Goal: Communication & Community: Answer question/provide support

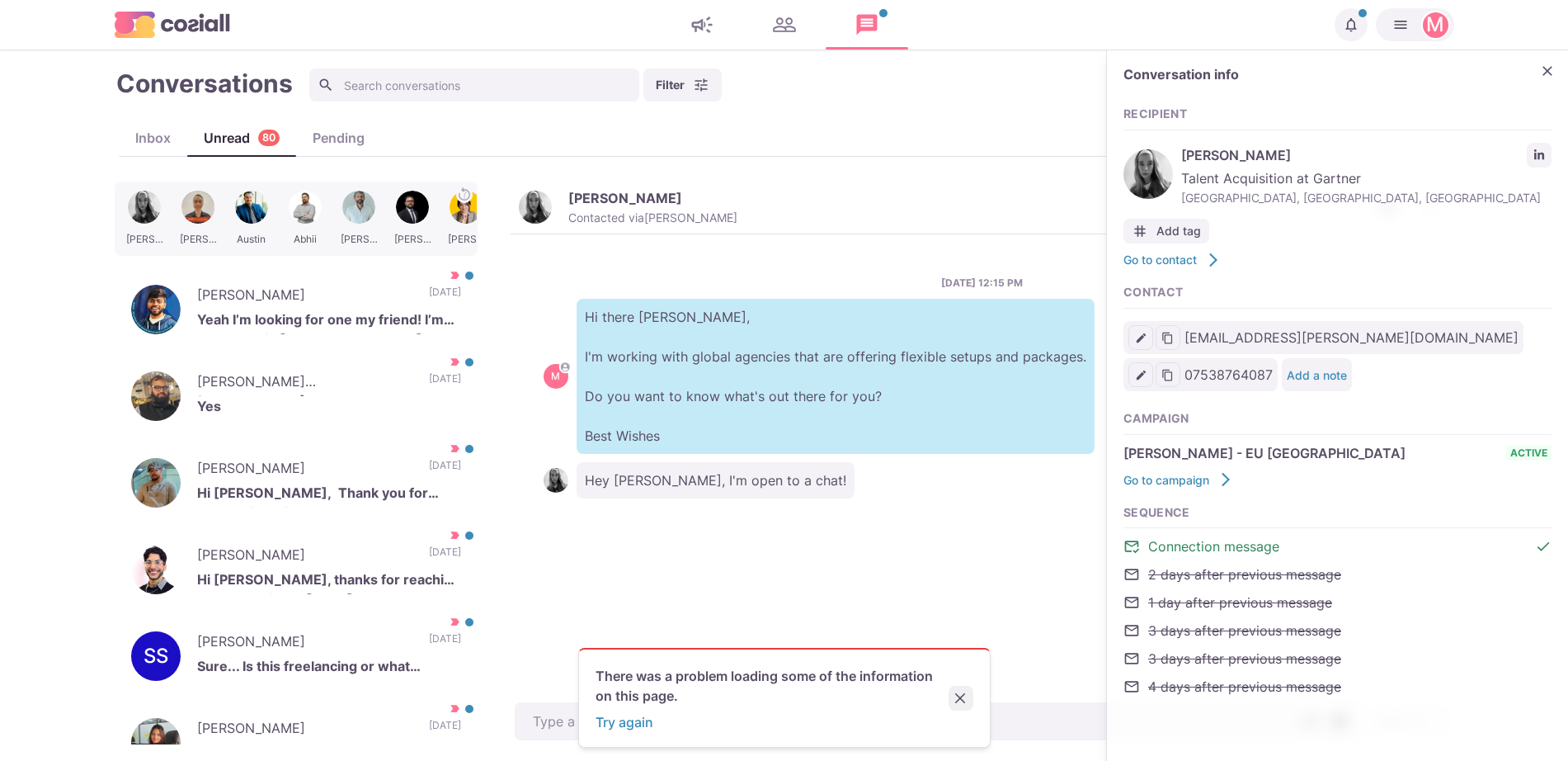
click at [963, 695] on icon "Close" at bounding box center [960, 698] width 10 height 10
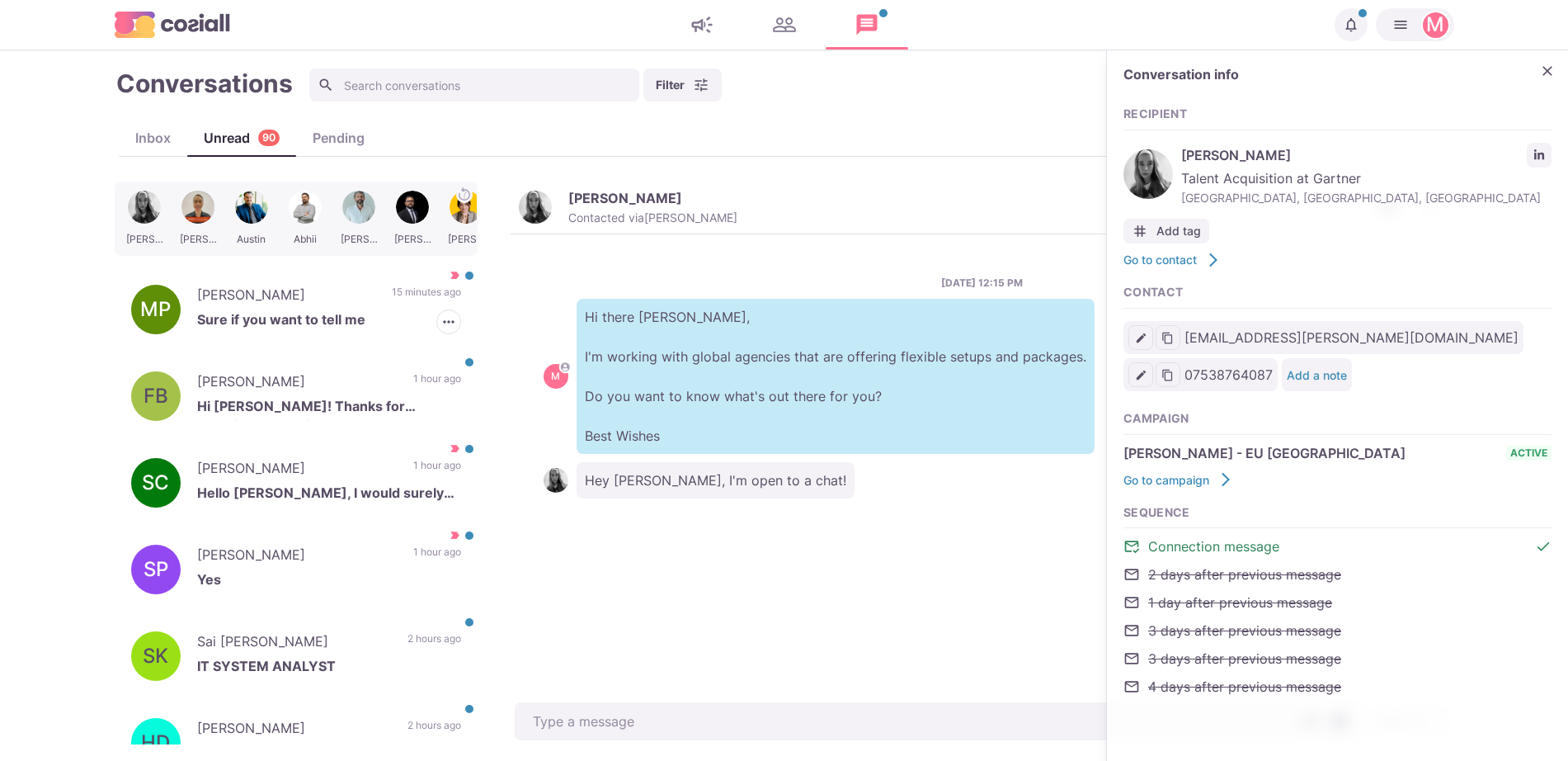
click at [318, 338] on div "MP [PERSON_NAME] Sure if you want to tell me 15 minutes ago [PERSON_NAME] as Re…" at bounding box center [295, 310] width 363 height 83
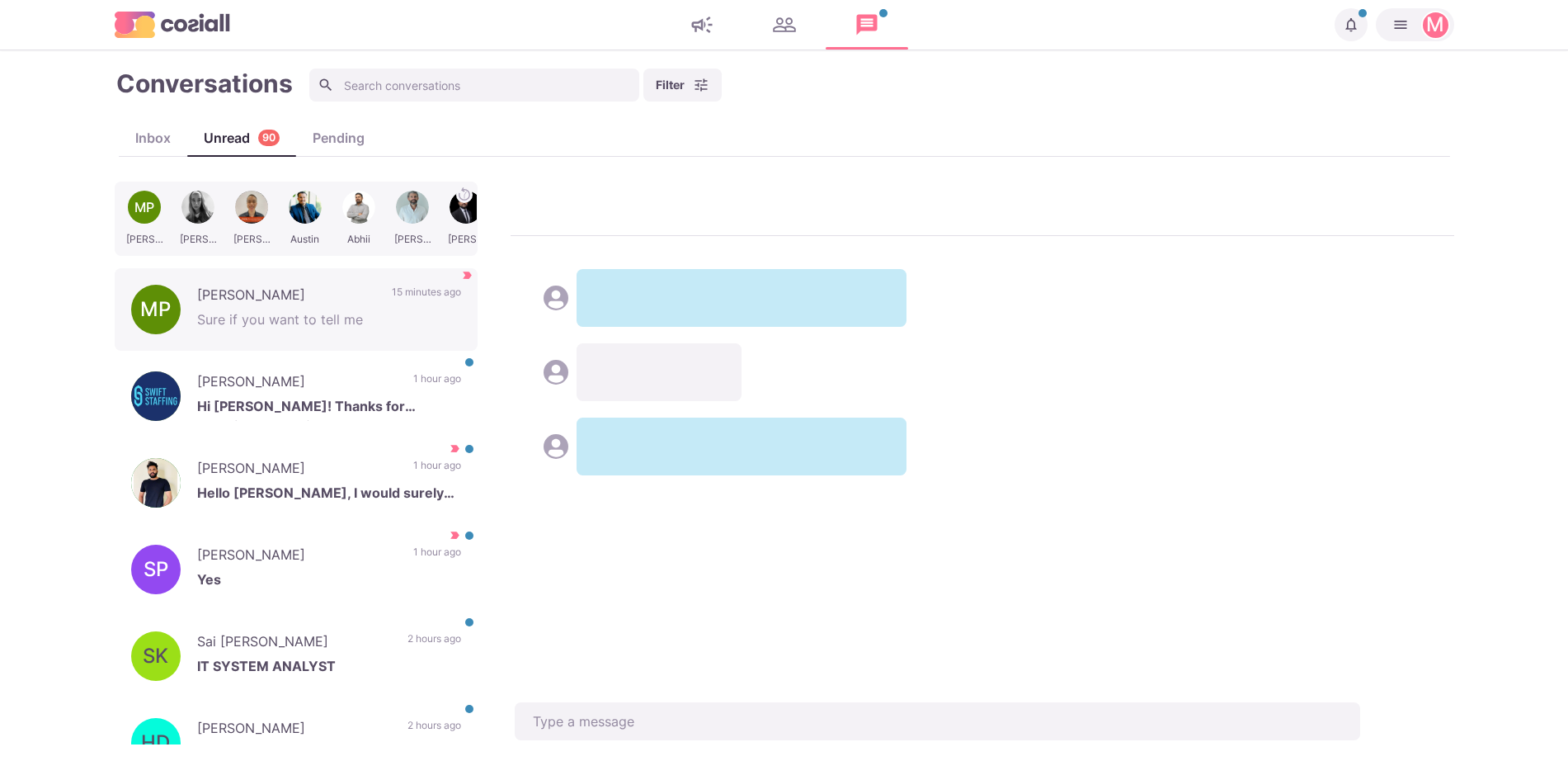
click at [619, 456] on div "MP [PERSON_NAME] [PERSON_NAME] [PERSON_NAME] Abhii [PERSON_NAME] [PERSON_NAME] …" at bounding box center [784, 463] width 1340 height 563
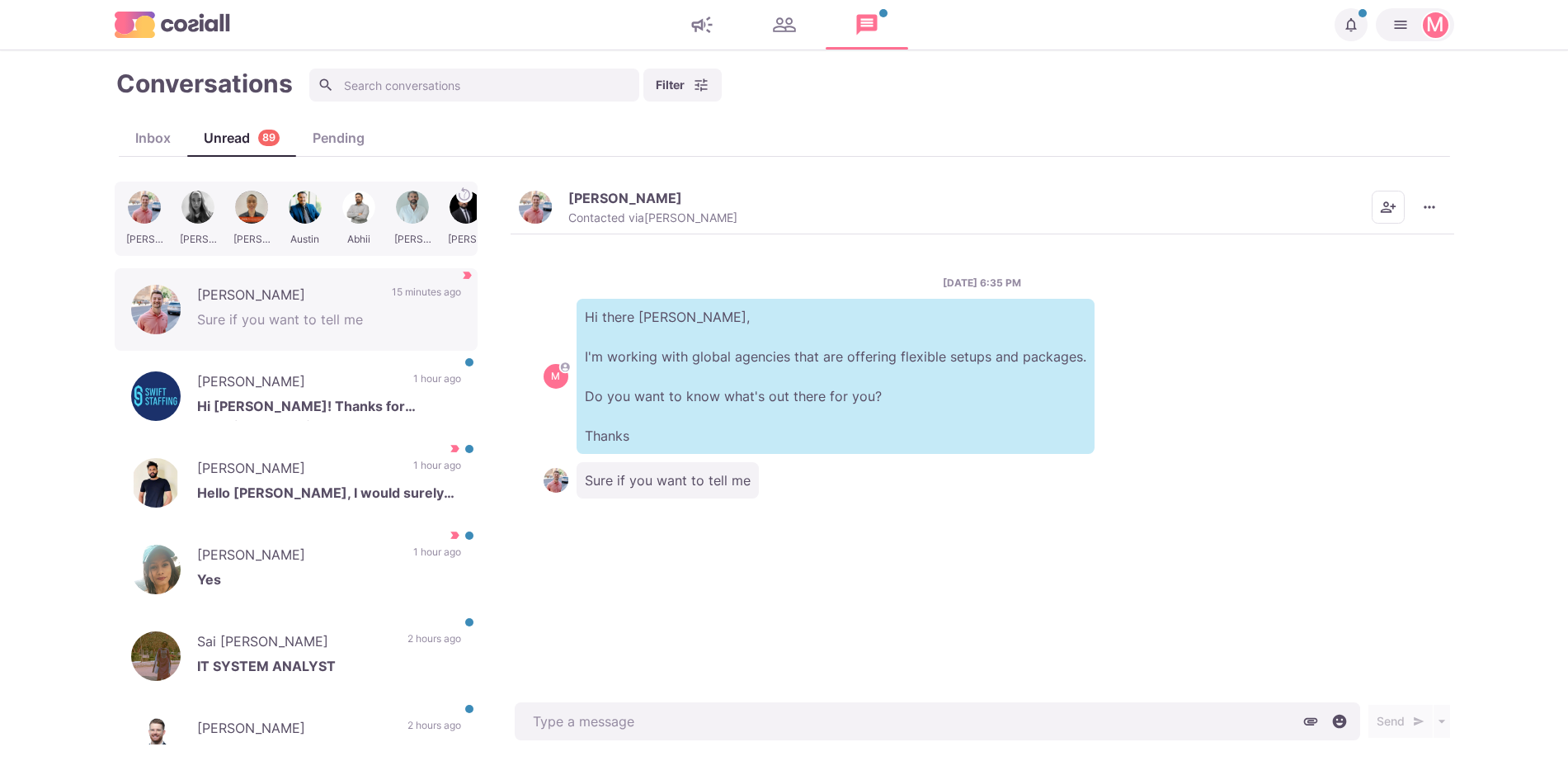
click at [530, 204] on img "button" at bounding box center [535, 207] width 33 height 33
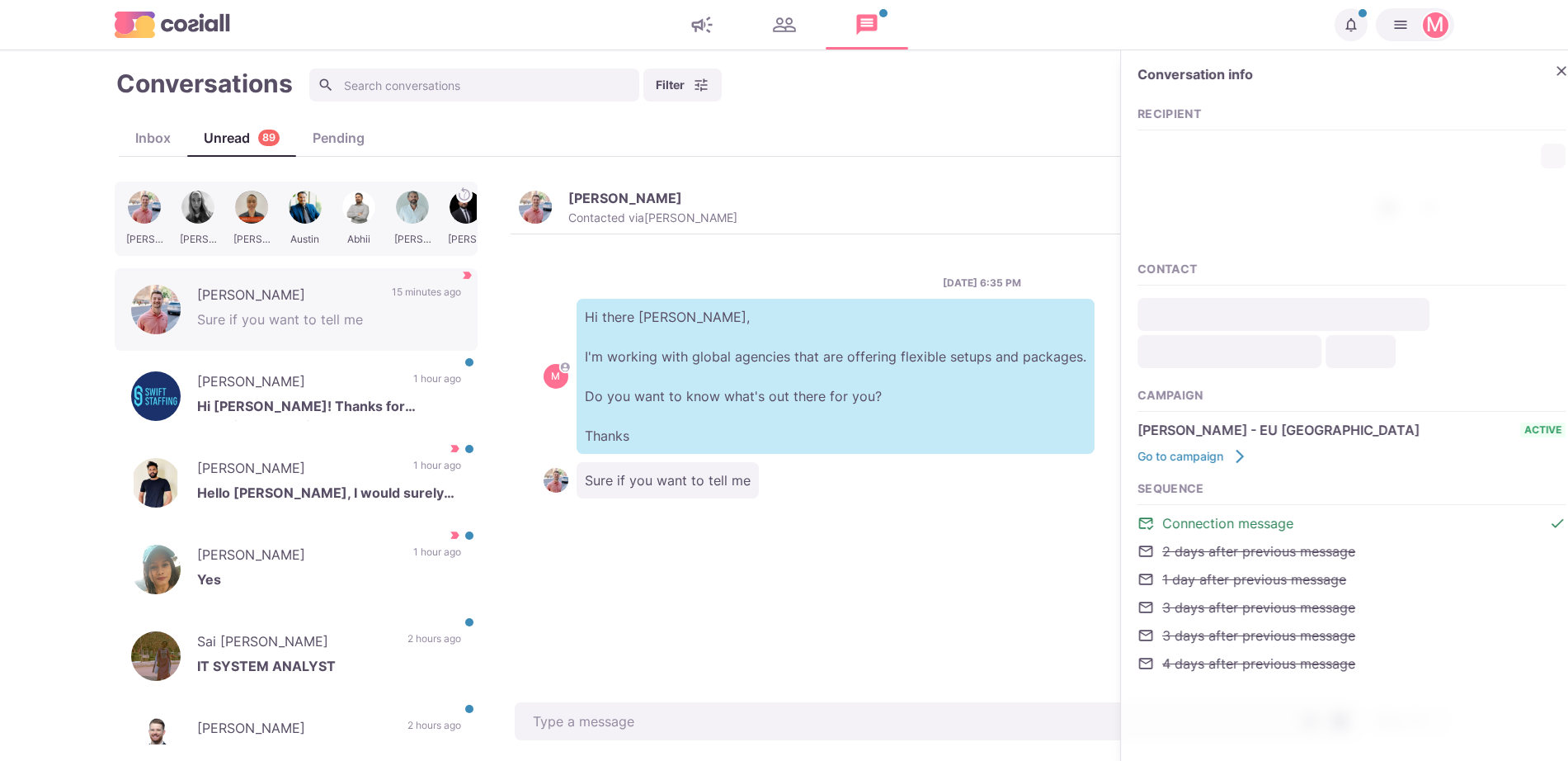
type textarea "x"
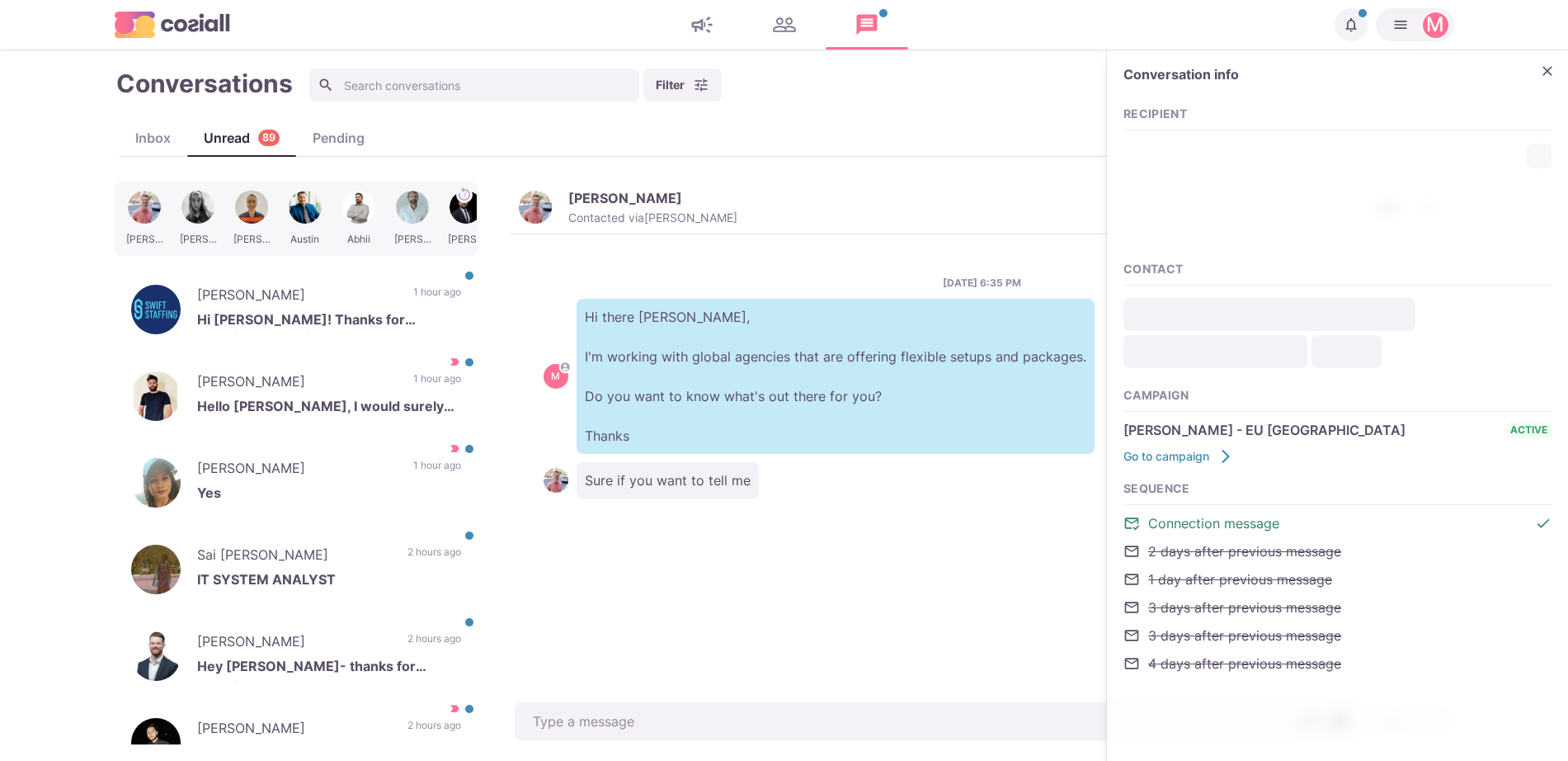
type input "[PERSON_NAME][EMAIL_ADDRESS][DOMAIN_NAME]"
type input "8154507969"
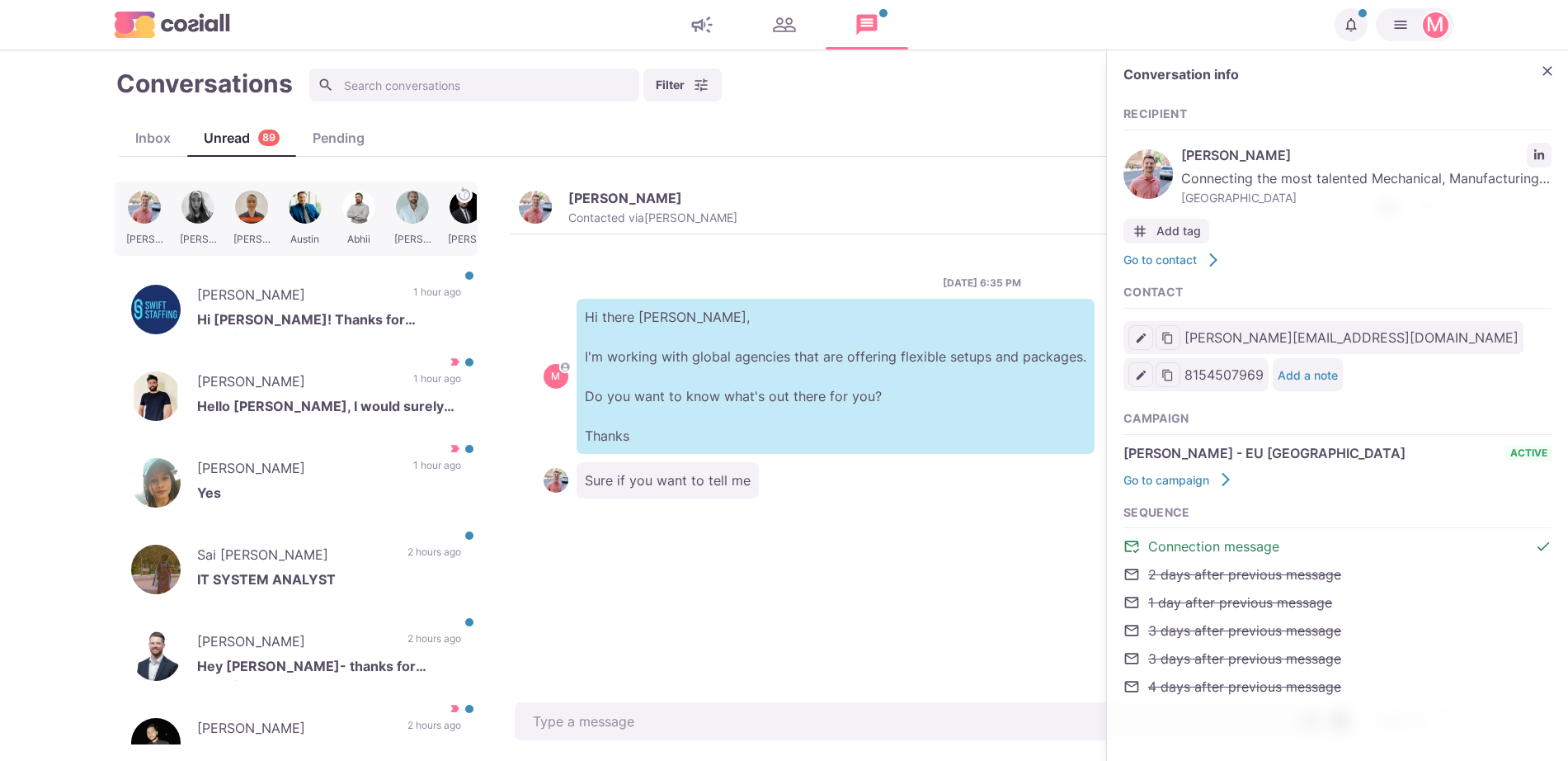
type textarea "x"
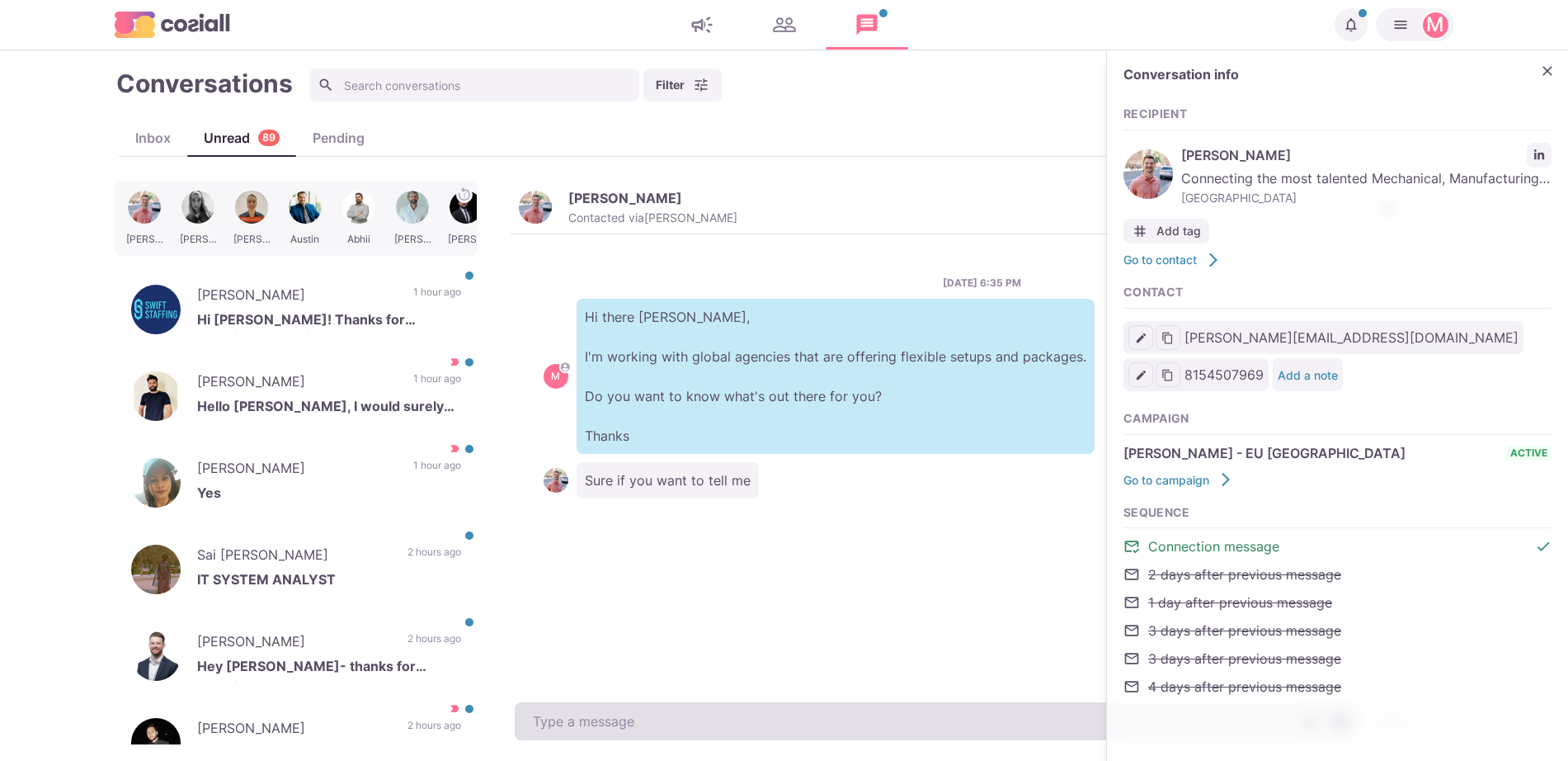
click at [616, 721] on textarea at bounding box center [938, 721] width 845 height 38
paste textarea "I work with around 500 agencies across the [GEOGRAPHIC_DATA], [GEOGRAPHIC_DATA]…"
type textarea "I work with around 500 agencies across the [GEOGRAPHIC_DATA], [GEOGRAPHIC_DATA]…"
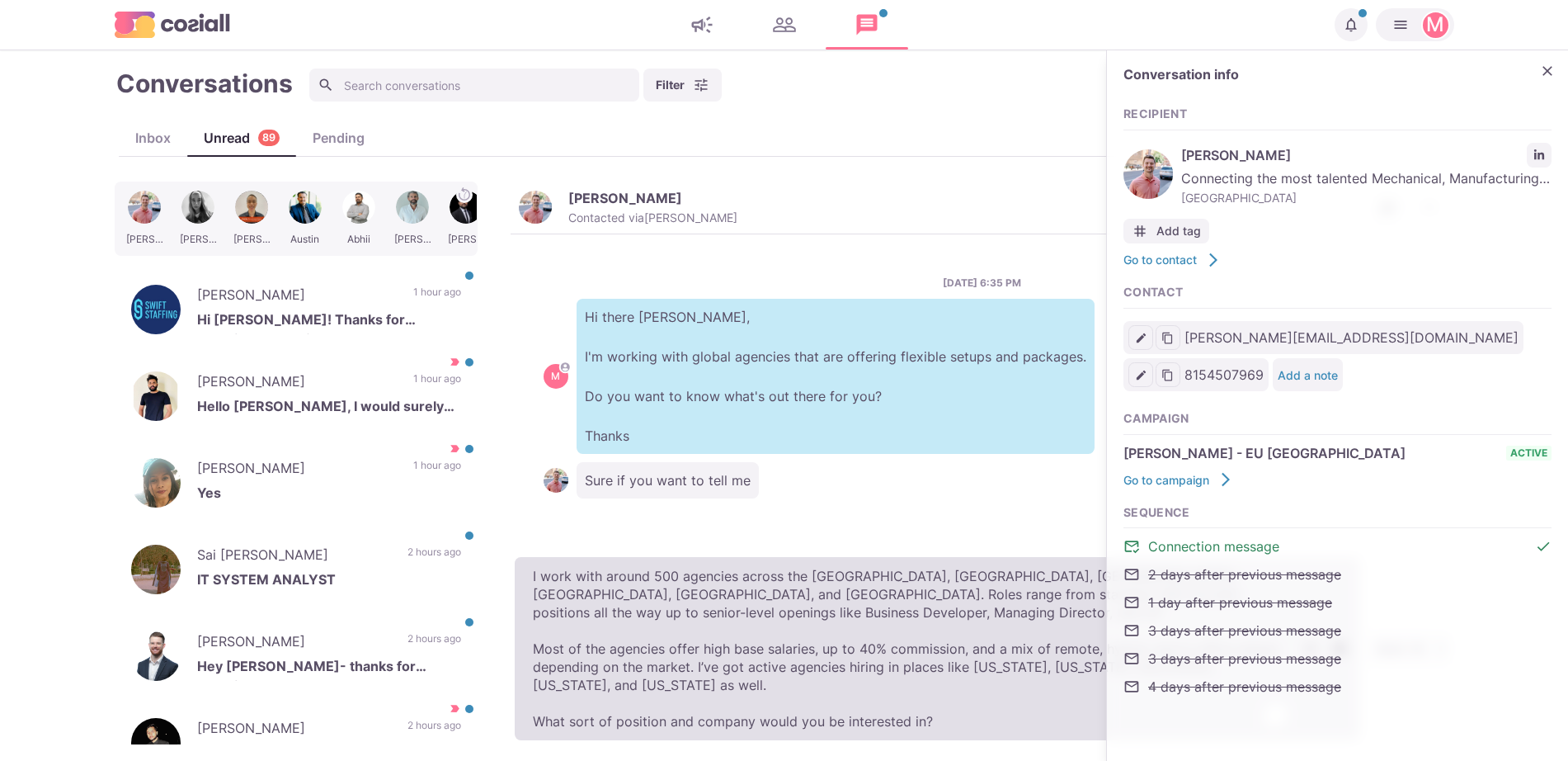
type textarea "x"
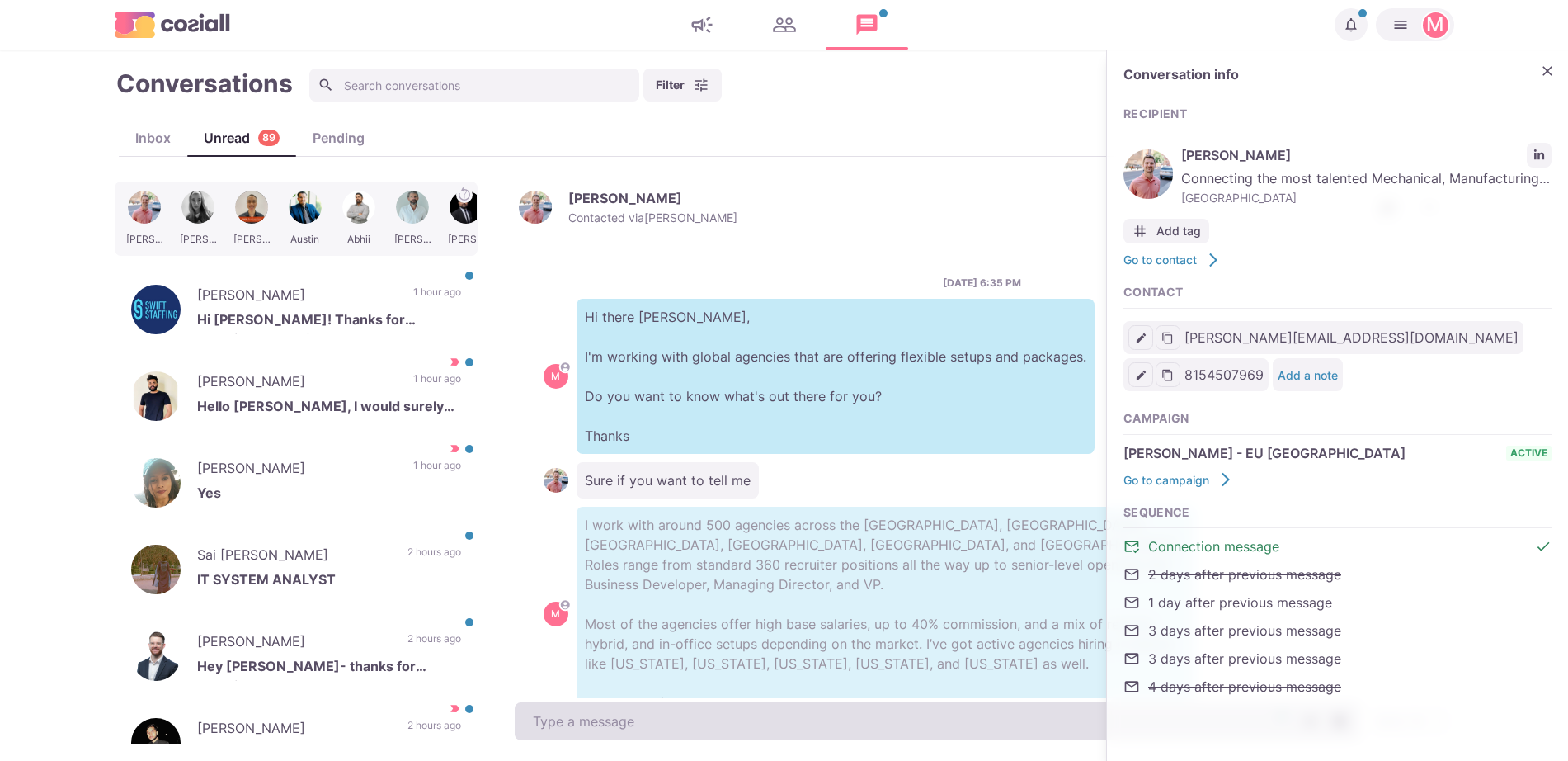
scroll to position [44, 0]
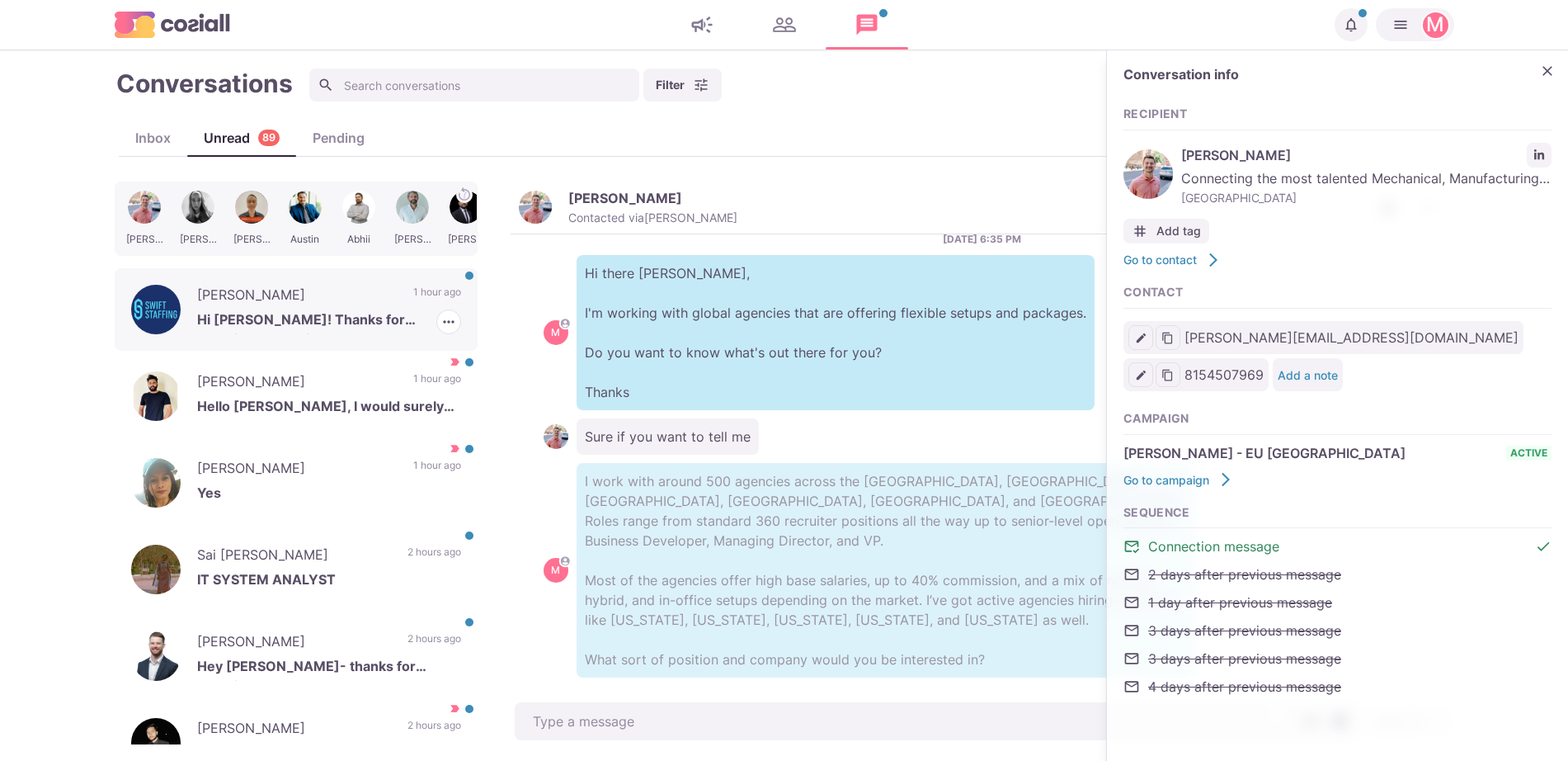
click at [322, 300] on p "[PERSON_NAME]" at bounding box center [297, 297] width 200 height 25
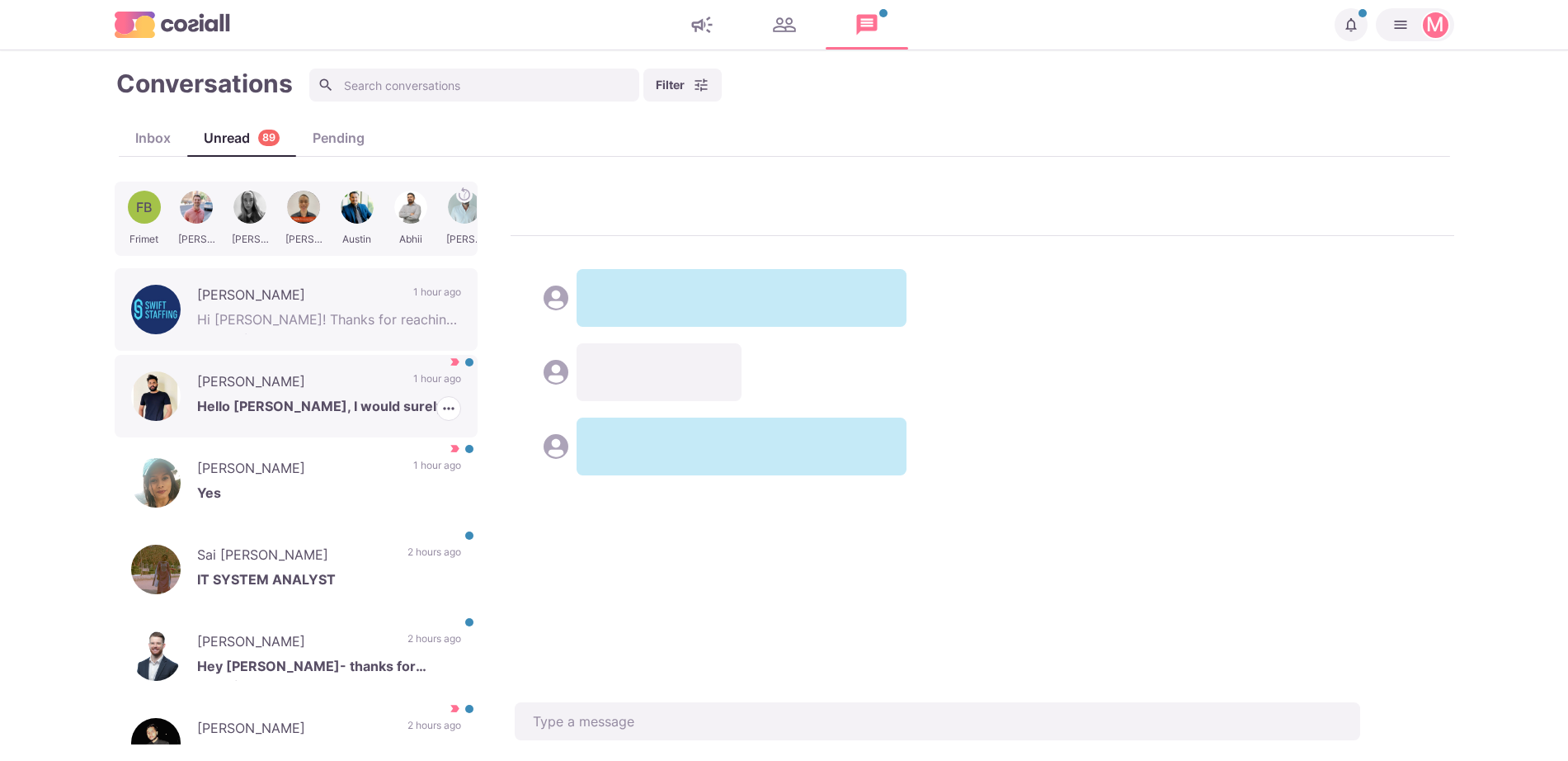
click at [392, 389] on div "[PERSON_NAME] Hello [PERSON_NAME], I would surely love to know more. Please let…" at bounding box center [295, 396] width 363 height 83
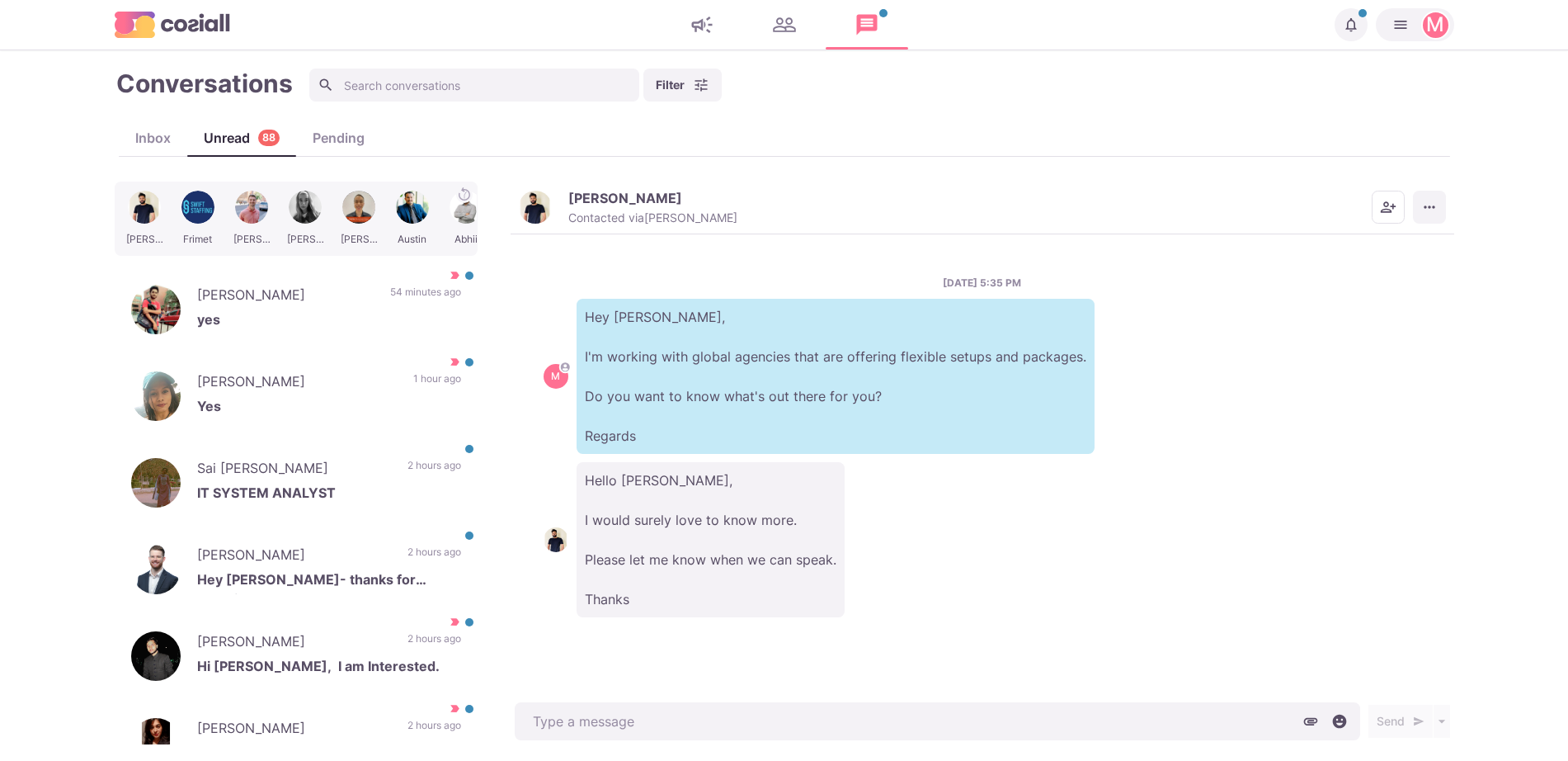
click at [1437, 205] on icon "More menu" at bounding box center [1429, 207] width 16 height 16
click at [1375, 279] on button "Mark as Not Important" at bounding box center [1365, 273] width 160 height 26
click at [376, 413] on p "Yes" at bounding box center [328, 409] width 264 height 25
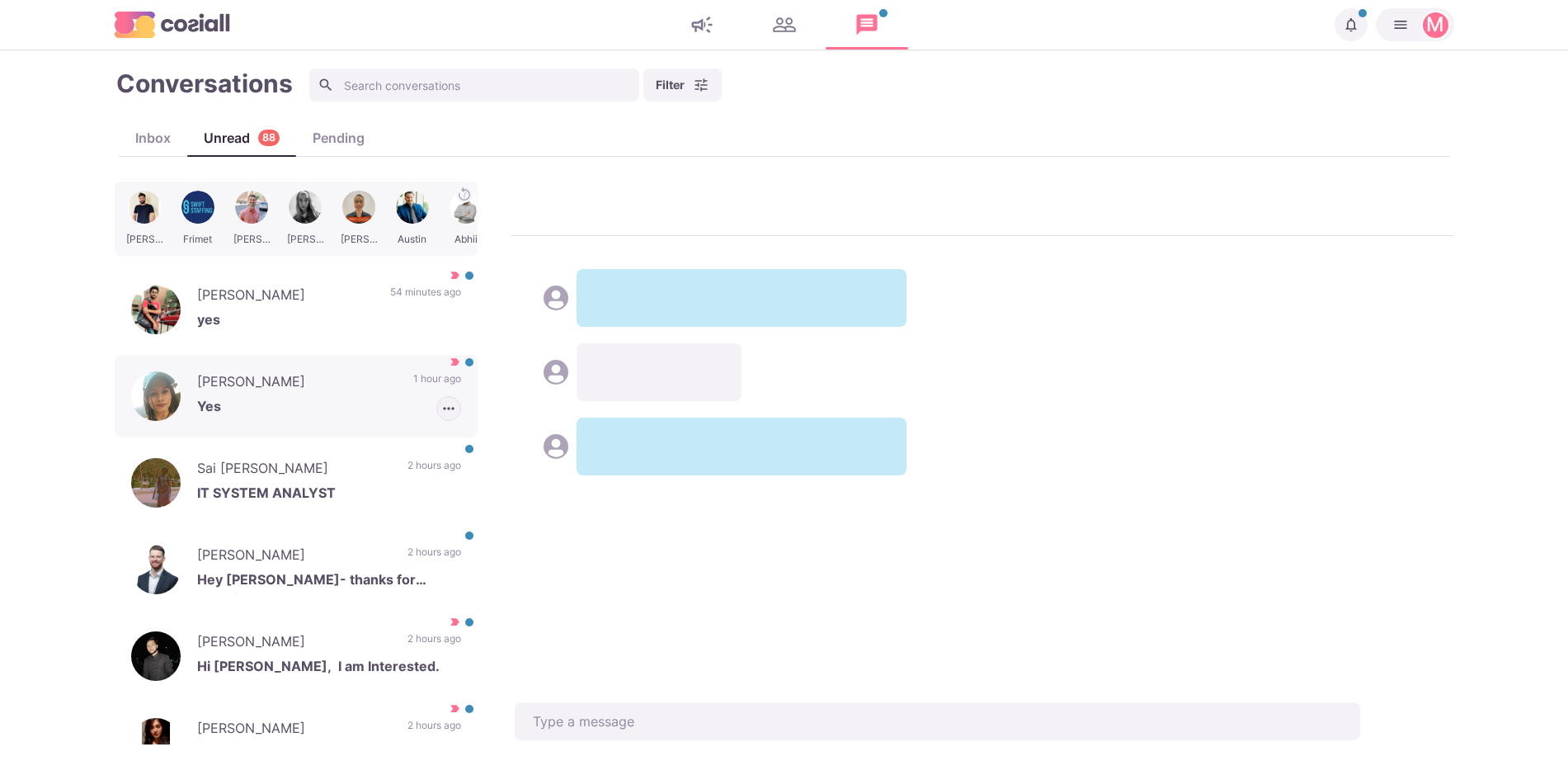
click at [441, 412] on icon "button" at bounding box center [448, 408] width 16 height 16
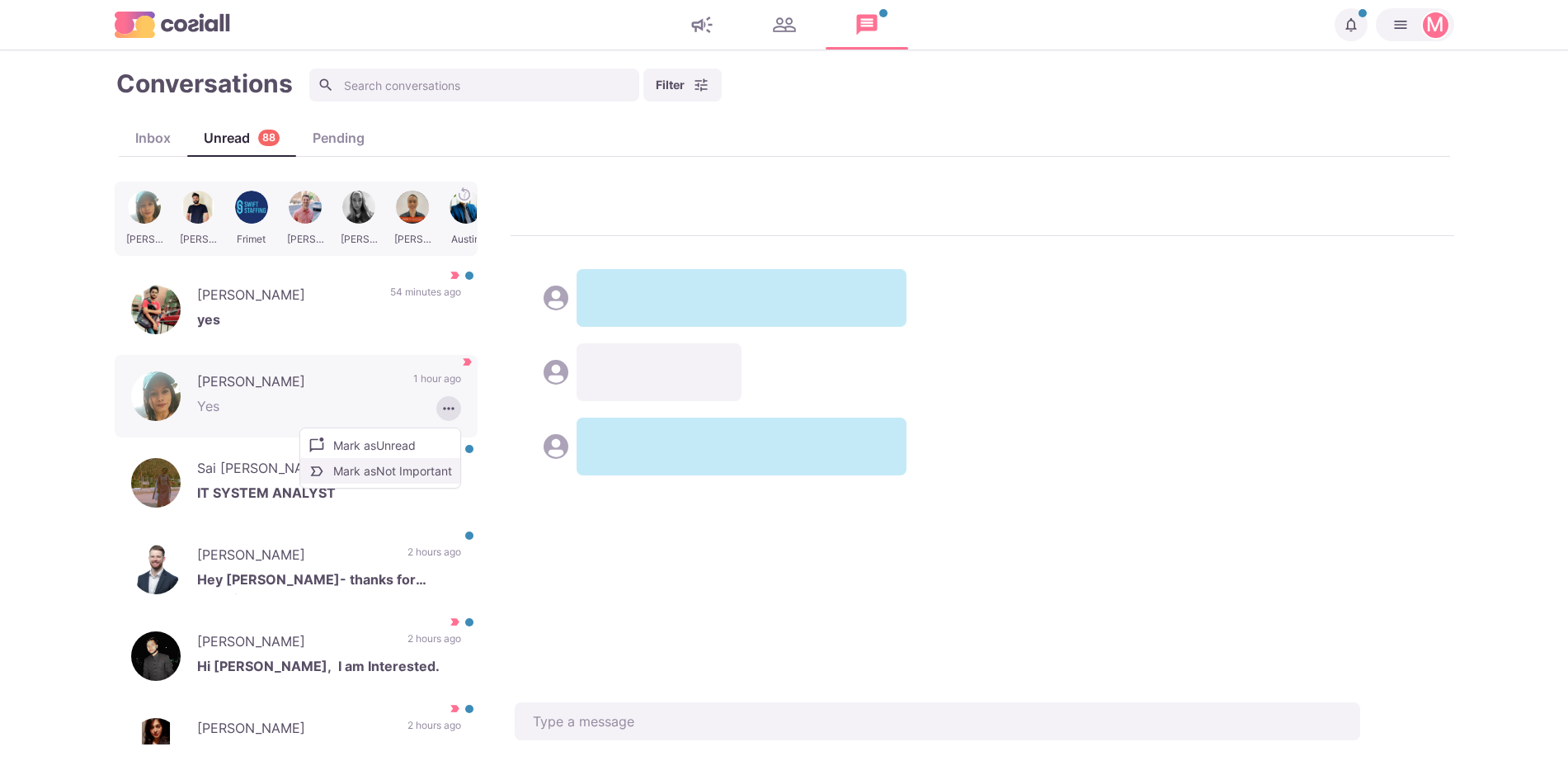
click at [394, 478] on button "Mark as Not Important" at bounding box center [380, 471] width 160 height 26
click at [268, 477] on p "Sai [PERSON_NAME]" at bounding box center [294, 471] width 194 height 25
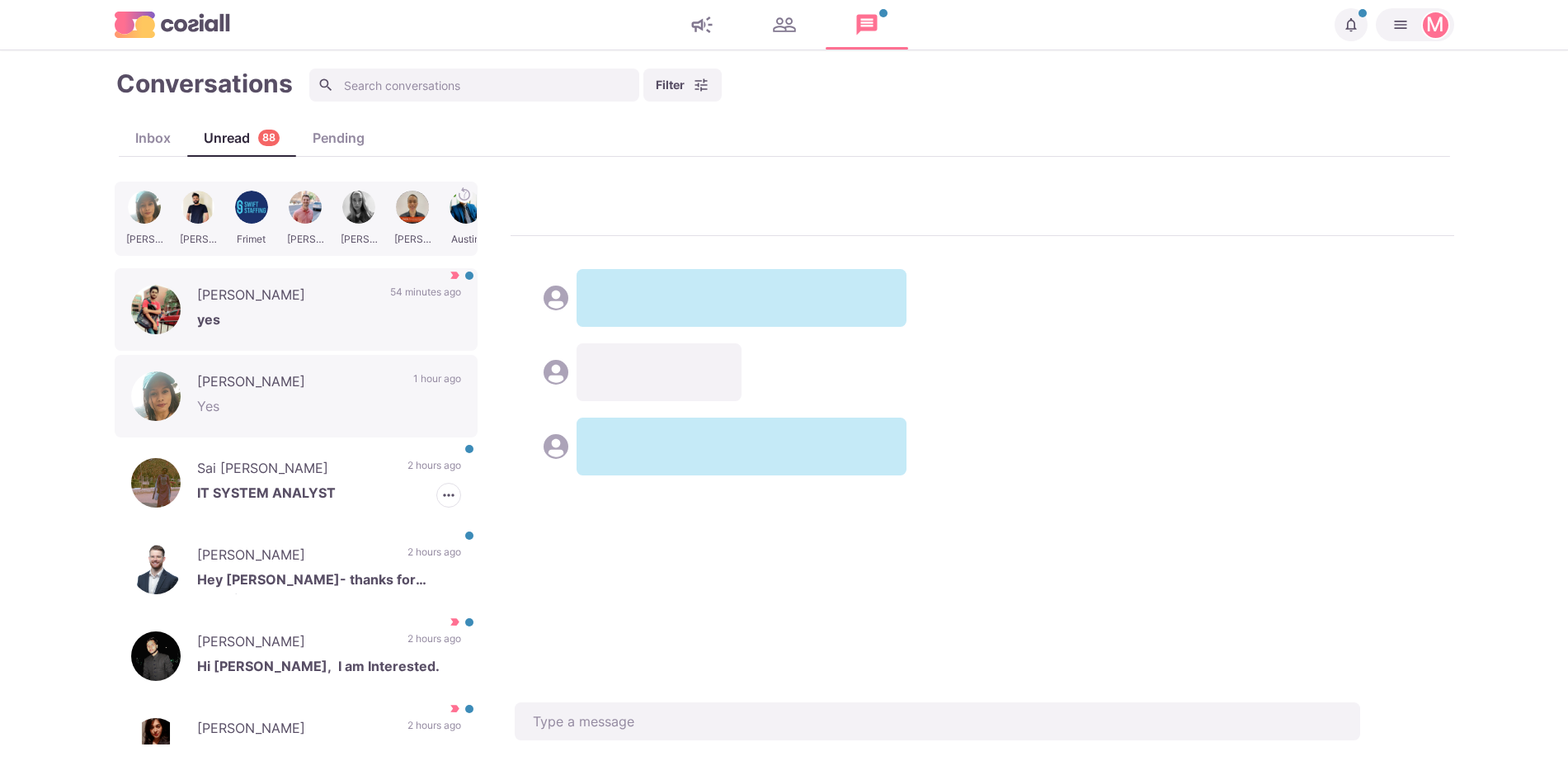
click at [259, 338] on div "[PERSON_NAME] yes 54 minutes ago" at bounding box center [295, 310] width 363 height 83
click at [253, 331] on p "yes" at bounding box center [328, 322] width 264 height 25
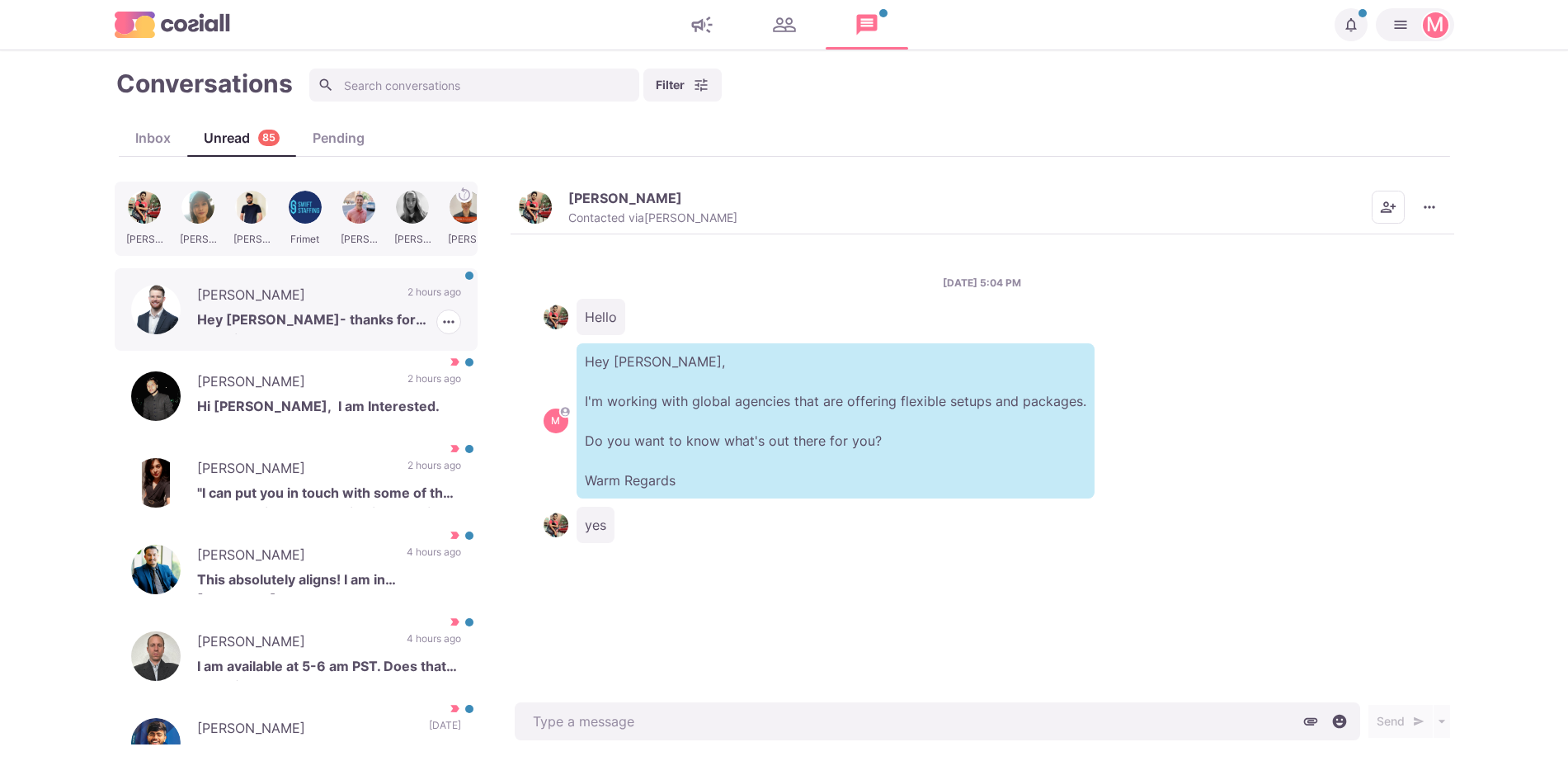
click at [404, 272] on div "[PERSON_NAME] Hey [PERSON_NAME]- thanks for reaching out. Transparently I am no…" at bounding box center [295, 310] width 363 height 83
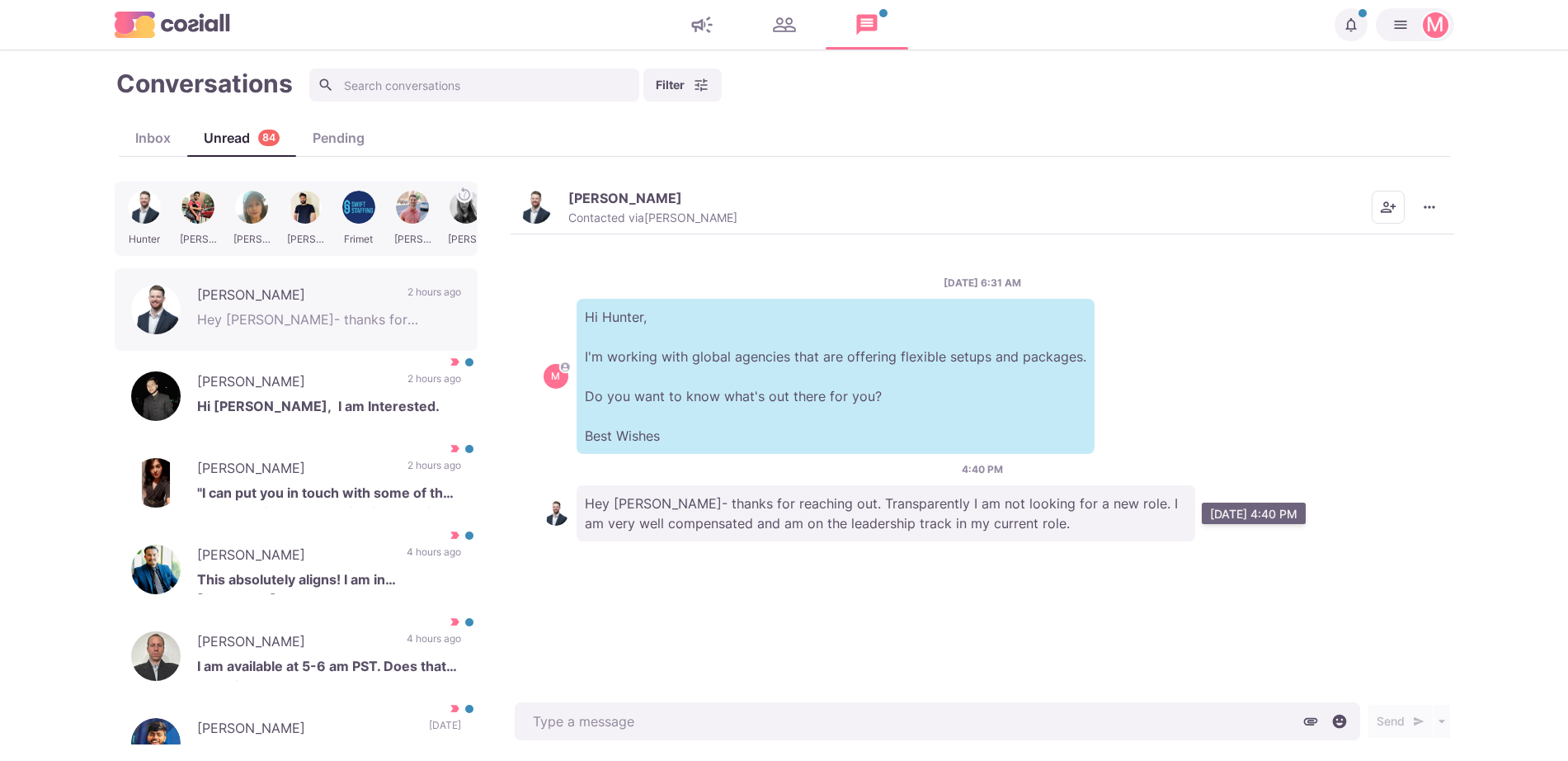
click at [923, 525] on p "Hey [PERSON_NAME]- thanks for reaching out. Transparently I am not looking for …" at bounding box center [886, 512] width 619 height 56
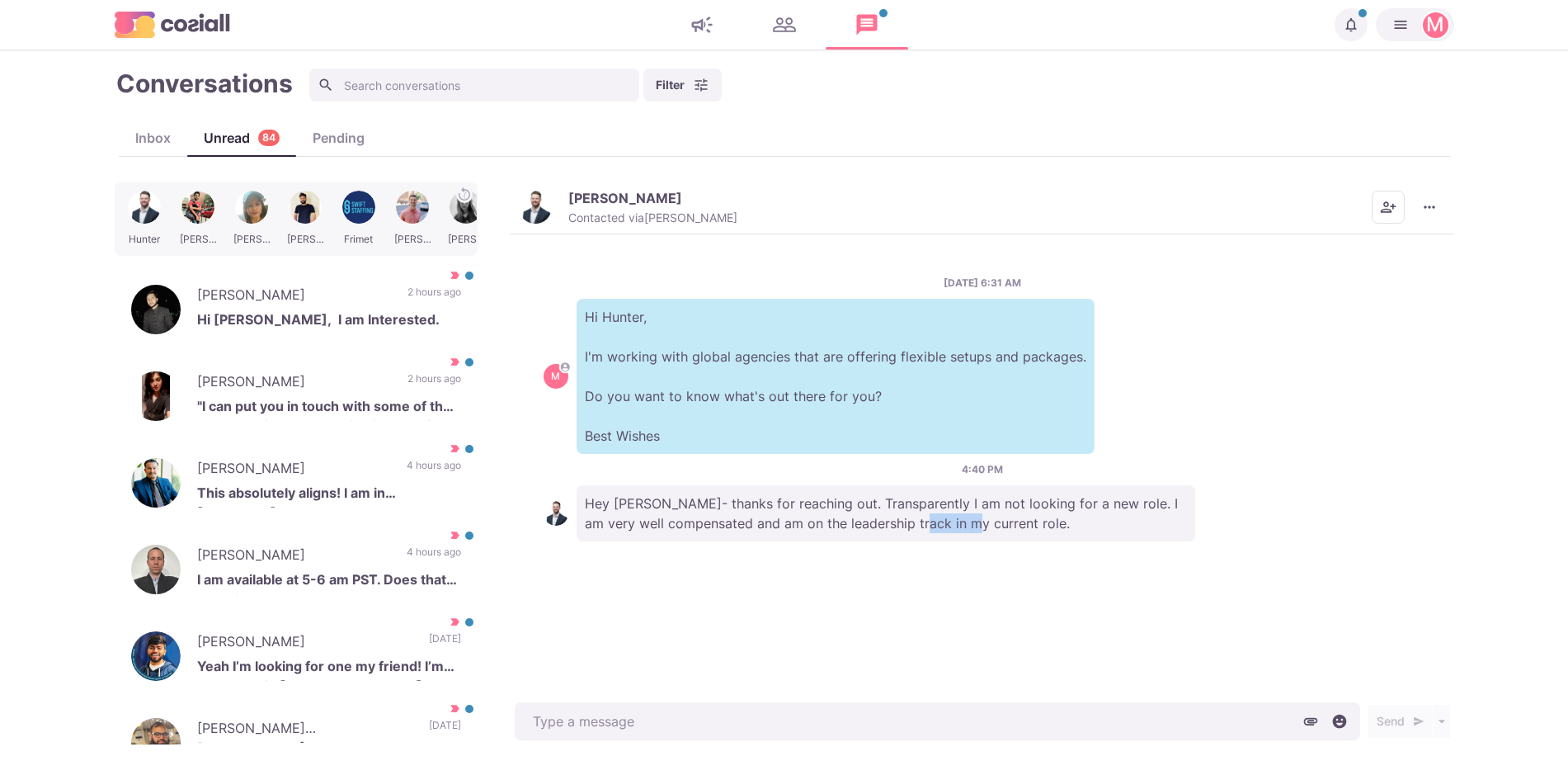
click at [923, 525] on p "Hey [PERSON_NAME]- thanks for reaching out. Transparently I am not looking for …" at bounding box center [886, 512] width 619 height 56
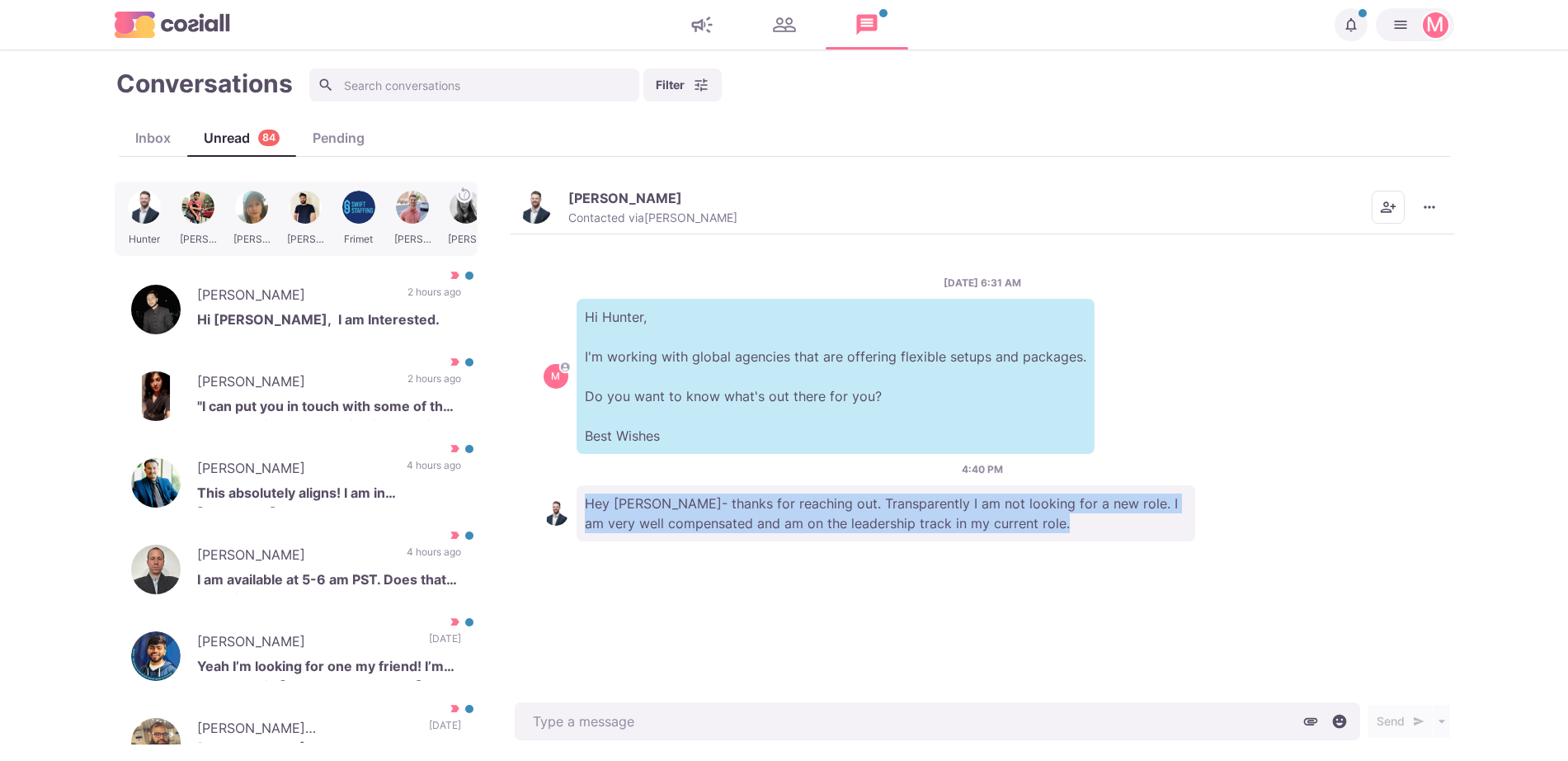
click at [923, 525] on p "Hey [PERSON_NAME]- thanks for reaching out. Transparently I am not looking for …" at bounding box center [886, 512] width 619 height 56
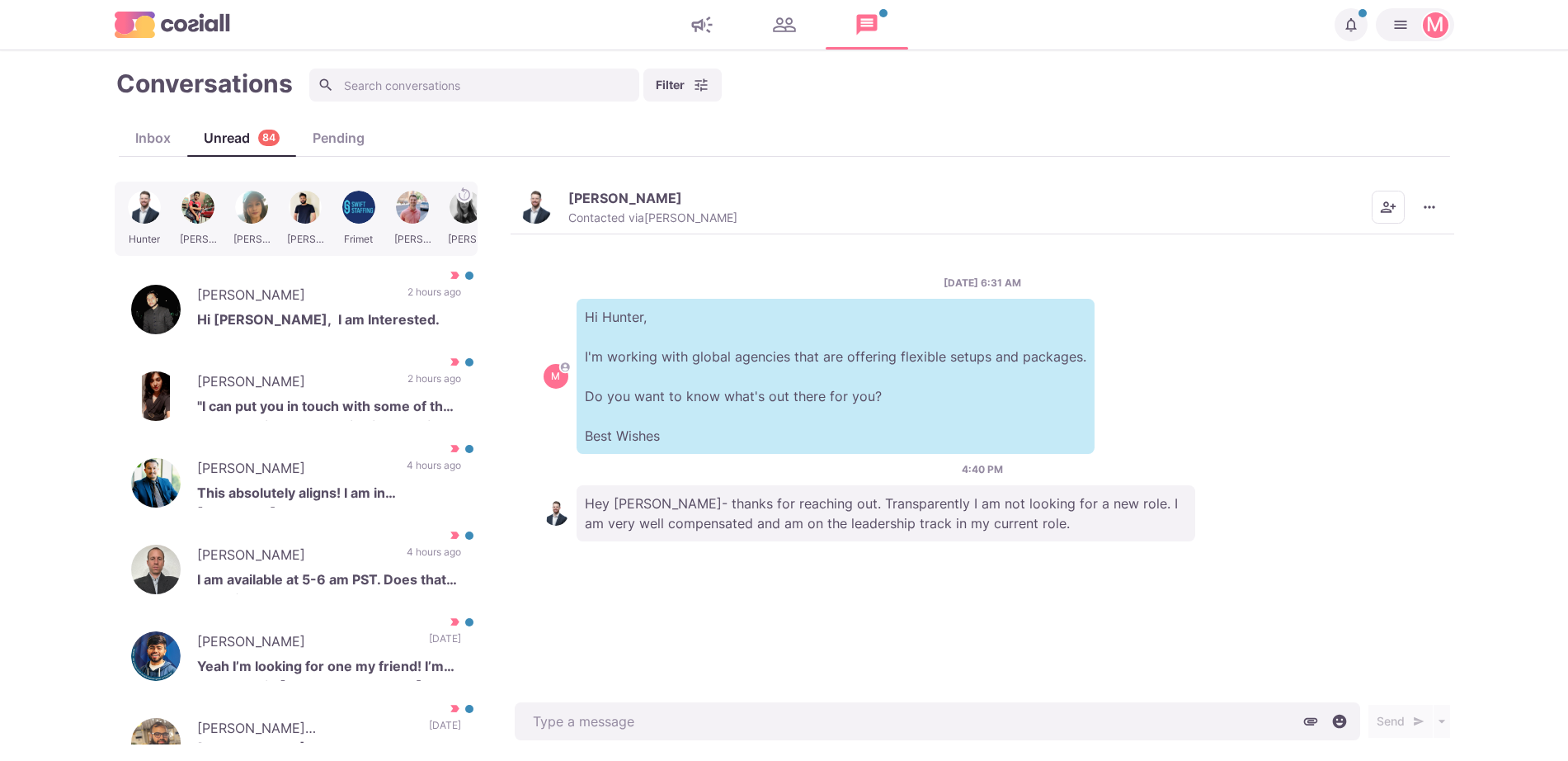
click at [767, 391] on p "Hi Hunter, I'm working with global agencies that are offering flexible setups a…" at bounding box center [836, 376] width 518 height 155
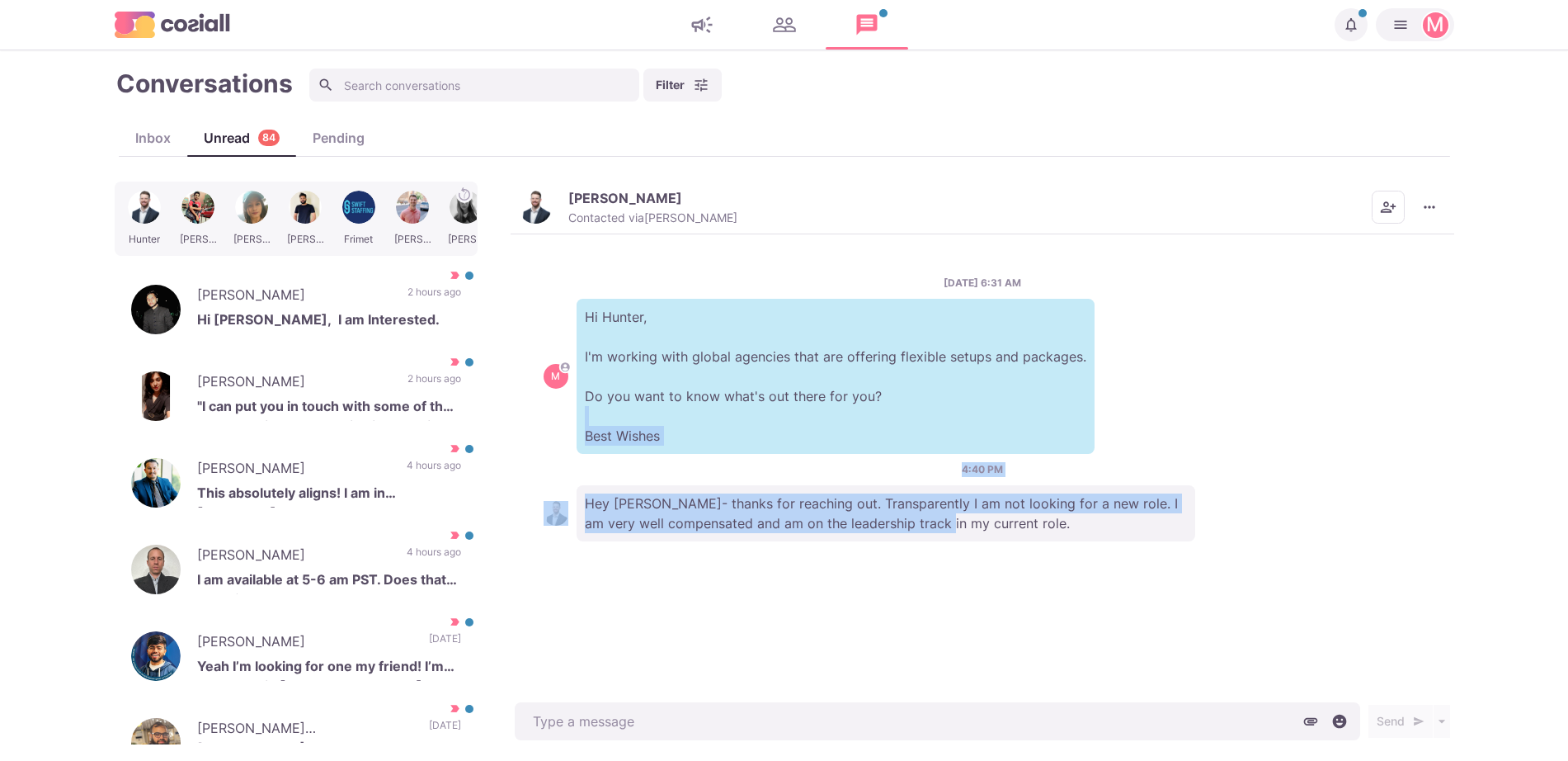
drag, startPoint x: 810, startPoint y: 448, endPoint x: 935, endPoint y: 611, distance: 205.4
click at [935, 611] on div "[DATE] 6:31 AM M Hi [PERSON_NAME], I'm working with global agencies that are of…" at bounding box center [982, 467] width 943 height 465
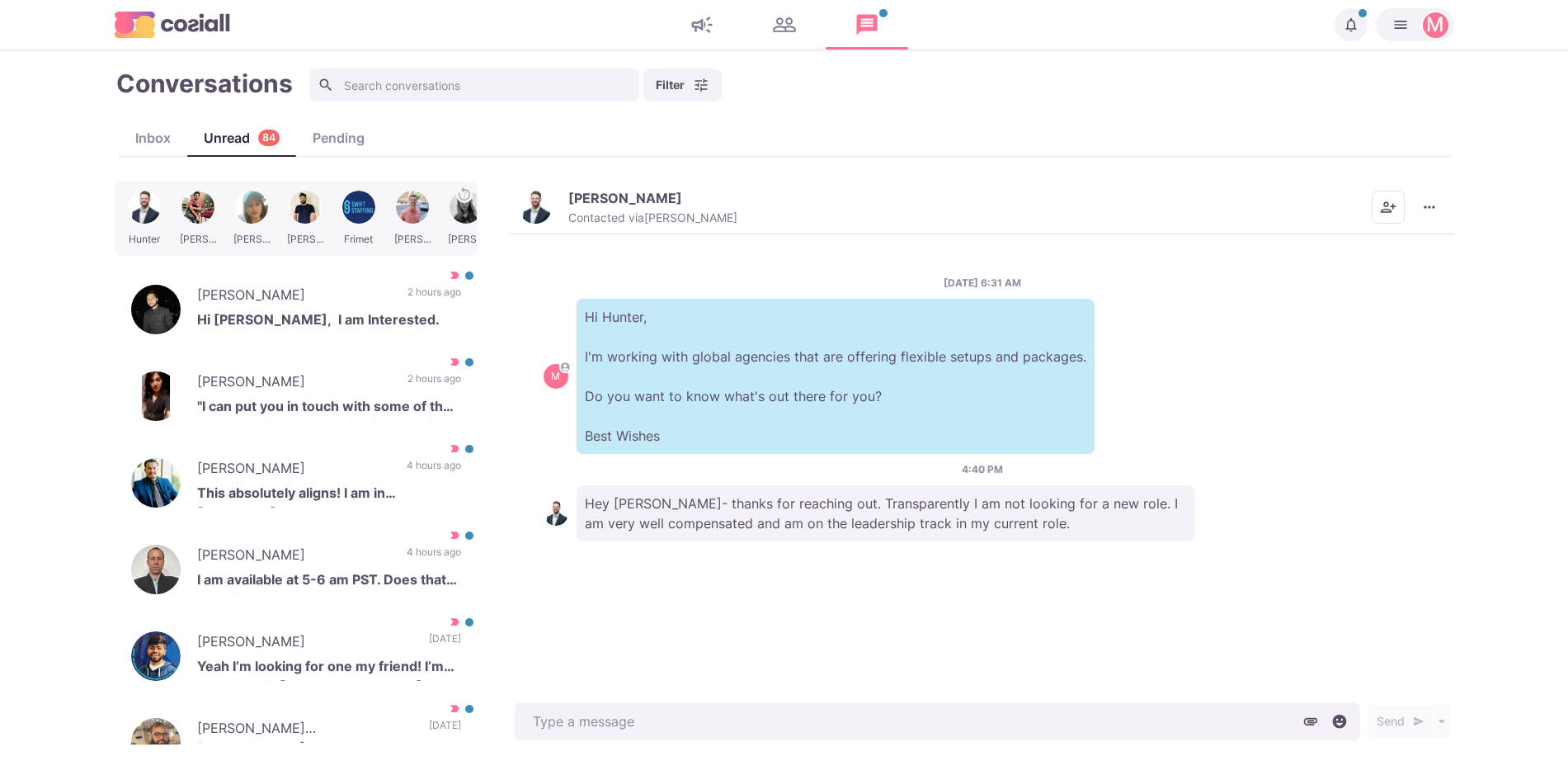
click at [526, 219] on img "button" at bounding box center [535, 207] width 33 height 33
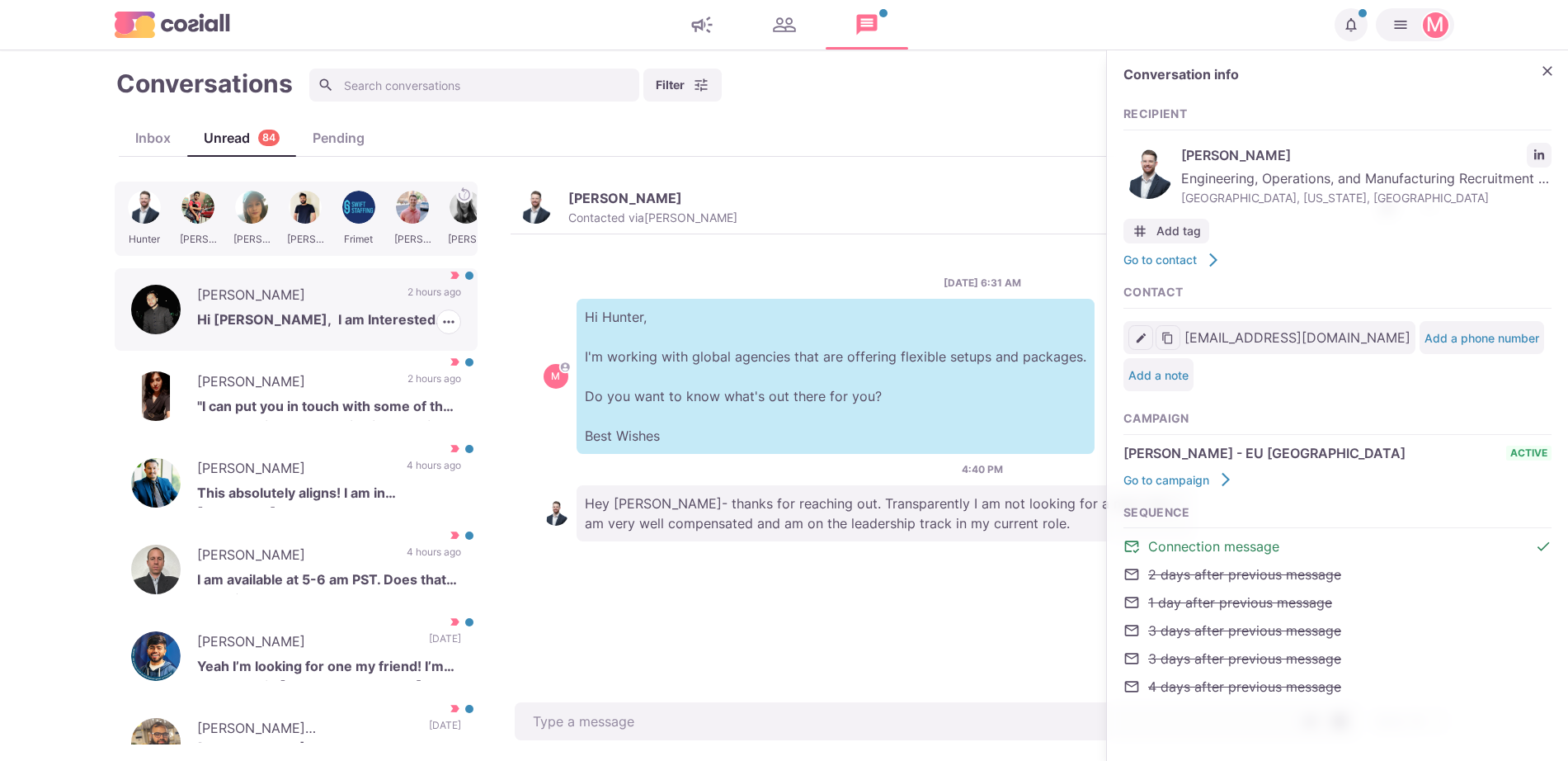
click at [294, 323] on p "Hi [PERSON_NAME], I am Interested." at bounding box center [328, 322] width 264 height 25
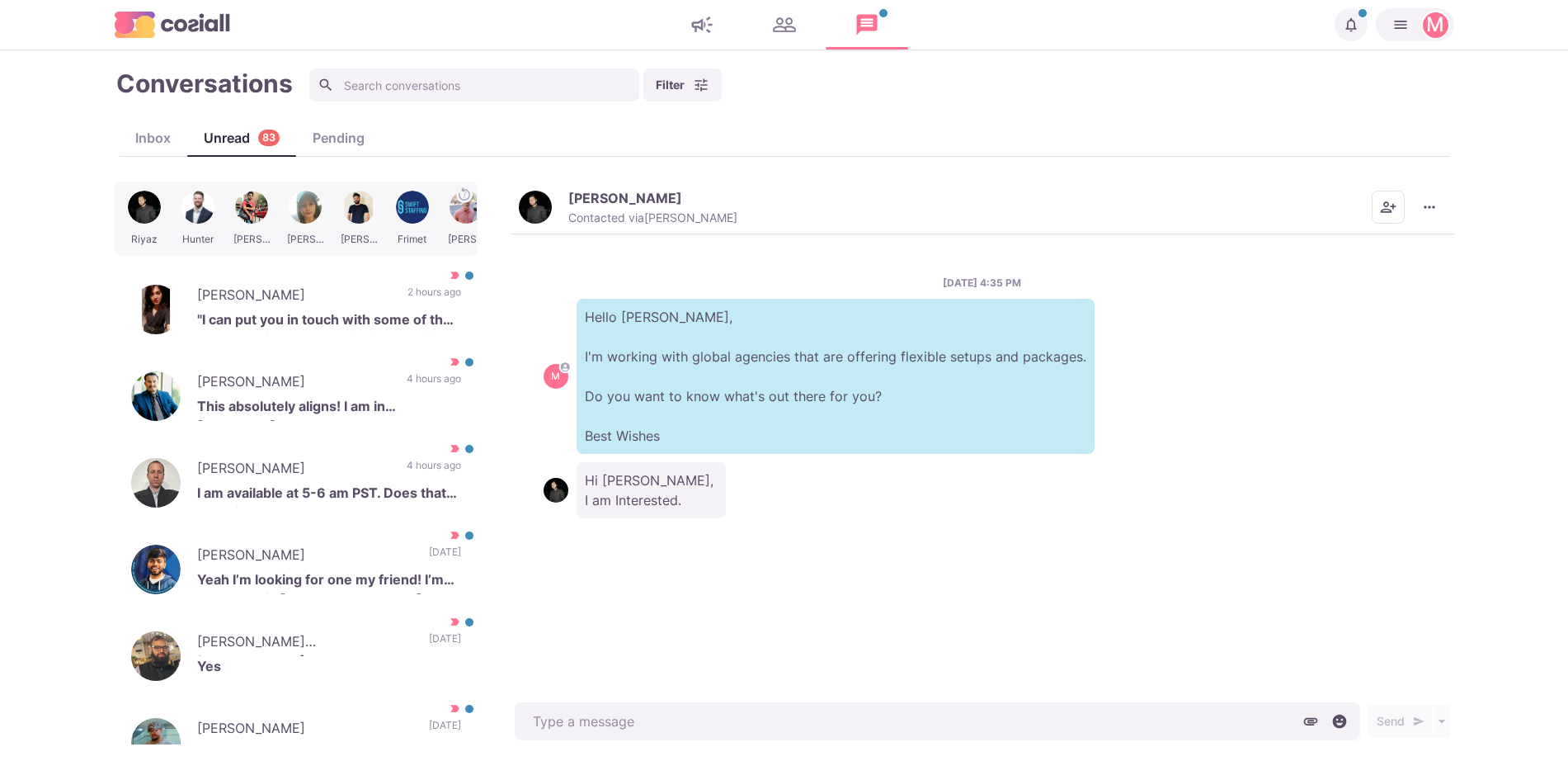
click at [553, 210] on button "[PERSON_NAME] Contacted via [PERSON_NAME]" at bounding box center [628, 207] width 219 height 35
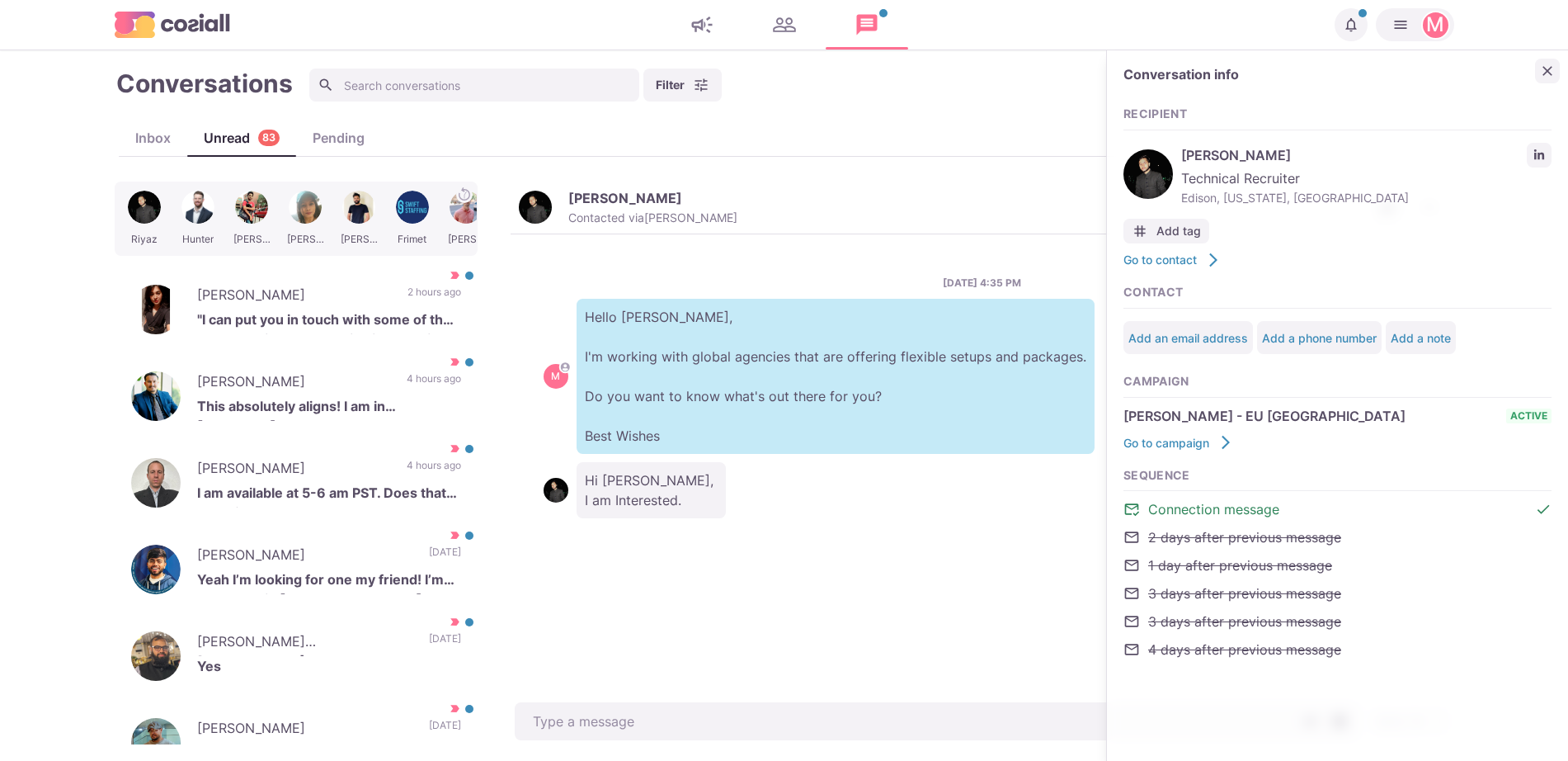
click at [1550, 74] on icon "Close" at bounding box center [1547, 70] width 16 height 16
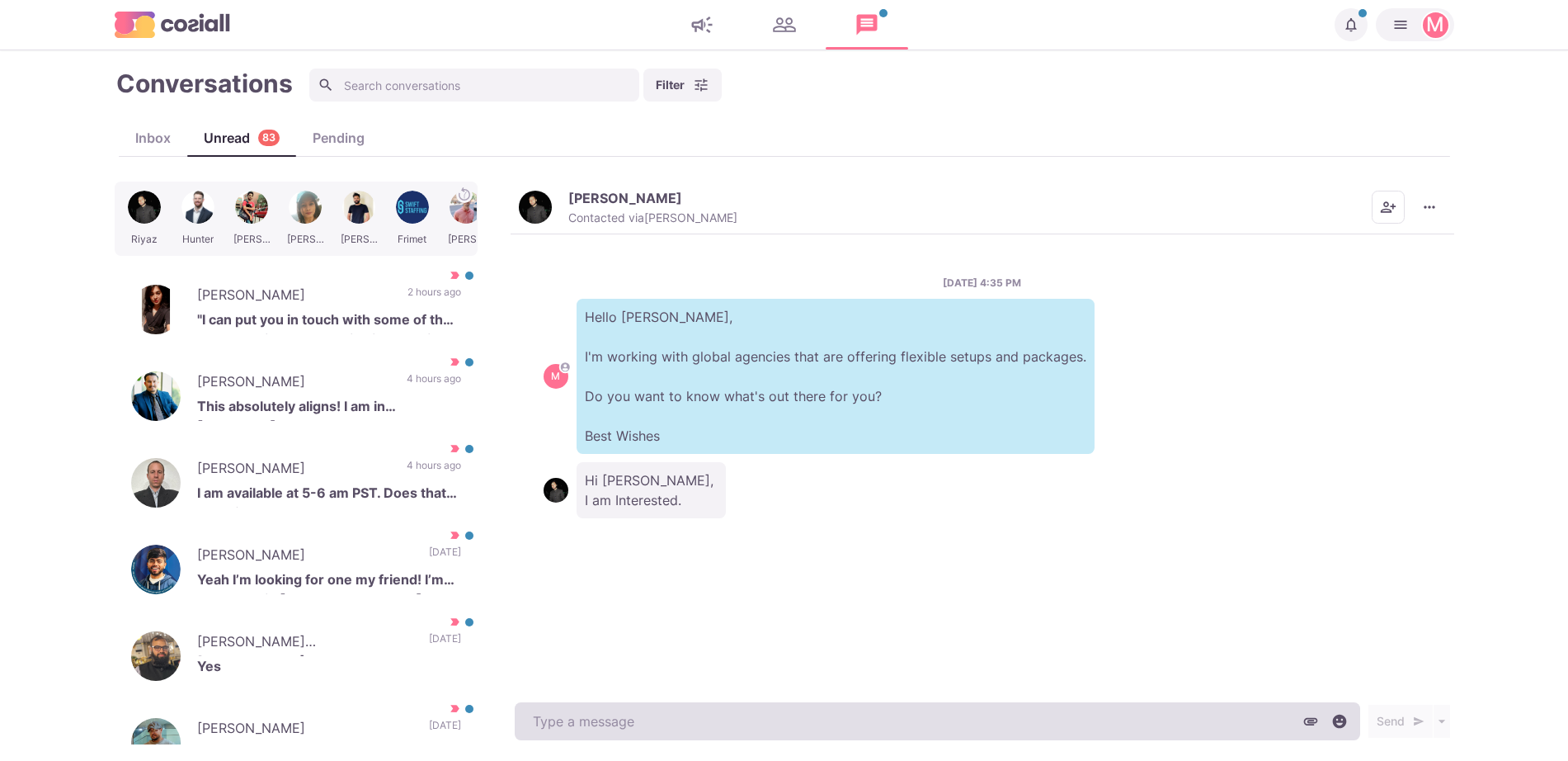
click at [888, 726] on textarea at bounding box center [938, 721] width 845 height 38
paste textarea "I work with around 500 agencies across the [GEOGRAPHIC_DATA], [GEOGRAPHIC_DATA]…"
type textarea "x"
type textarea "I work with around 500 agencies across the [GEOGRAPHIC_DATA], [GEOGRAPHIC_DATA]…"
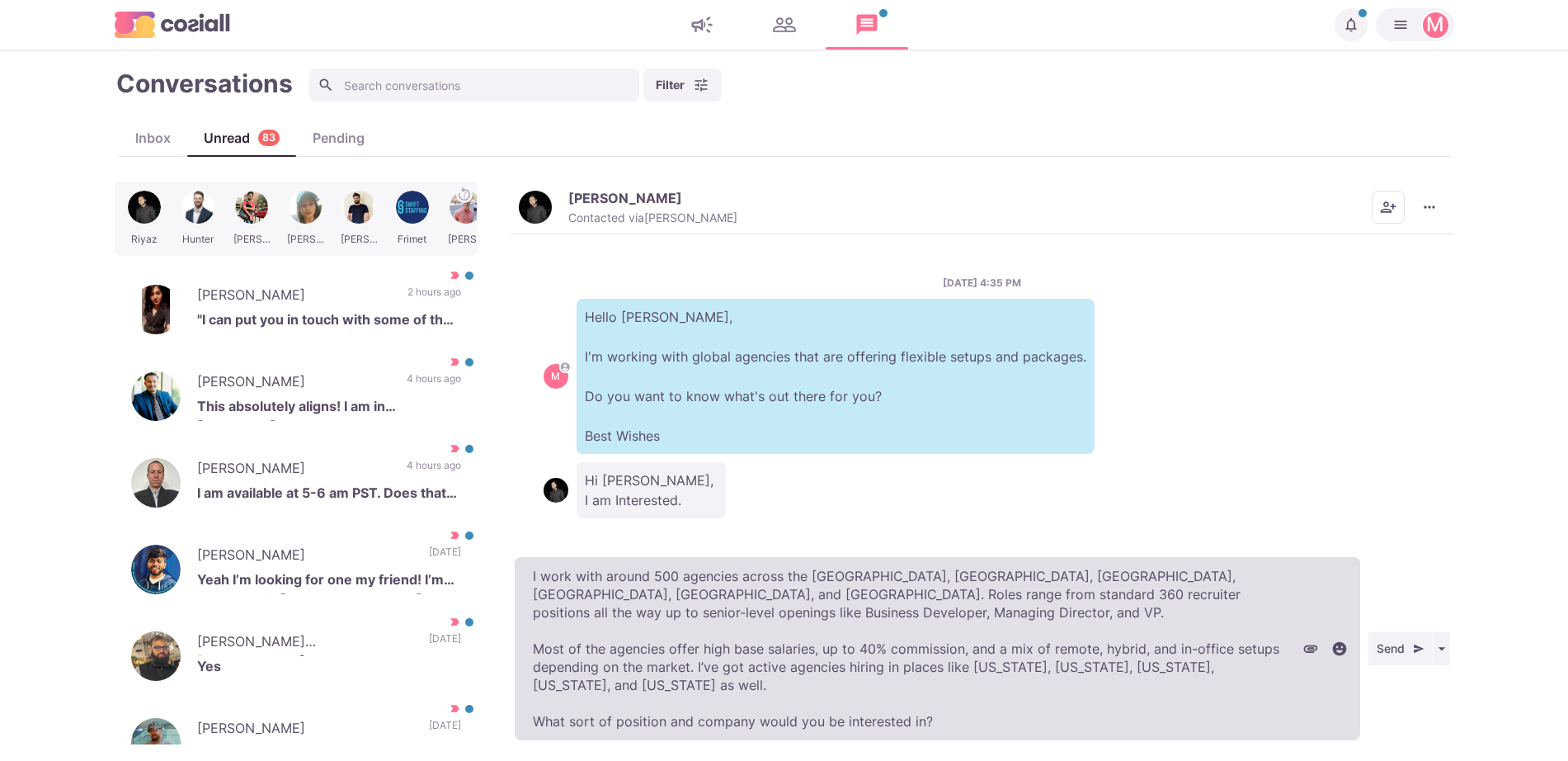
type textarea "x"
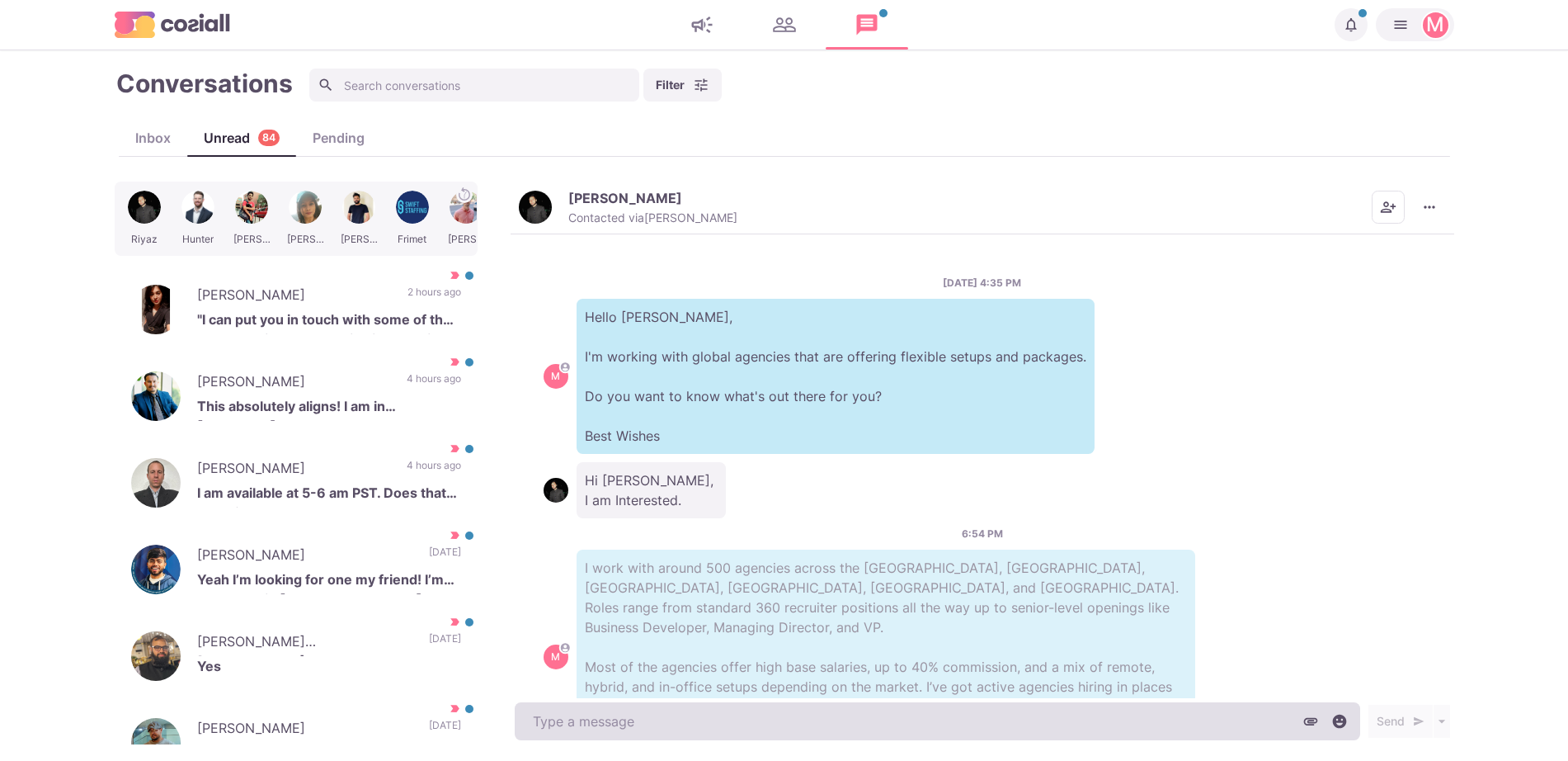
scroll to position [87, 0]
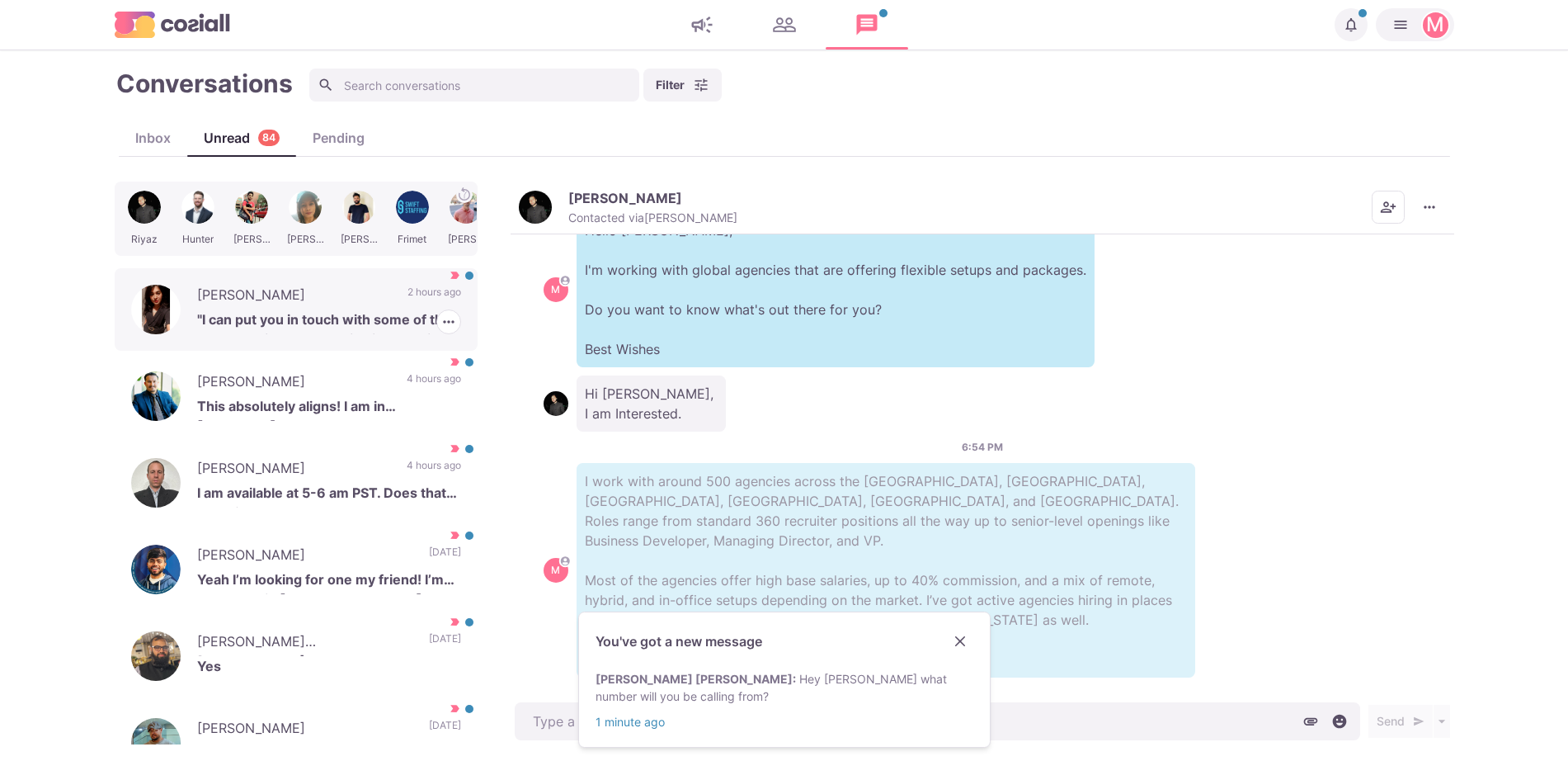
click at [223, 315] on p ""I can put you in touch with some of the best recruitment agencies in your city…" at bounding box center [328, 322] width 264 height 25
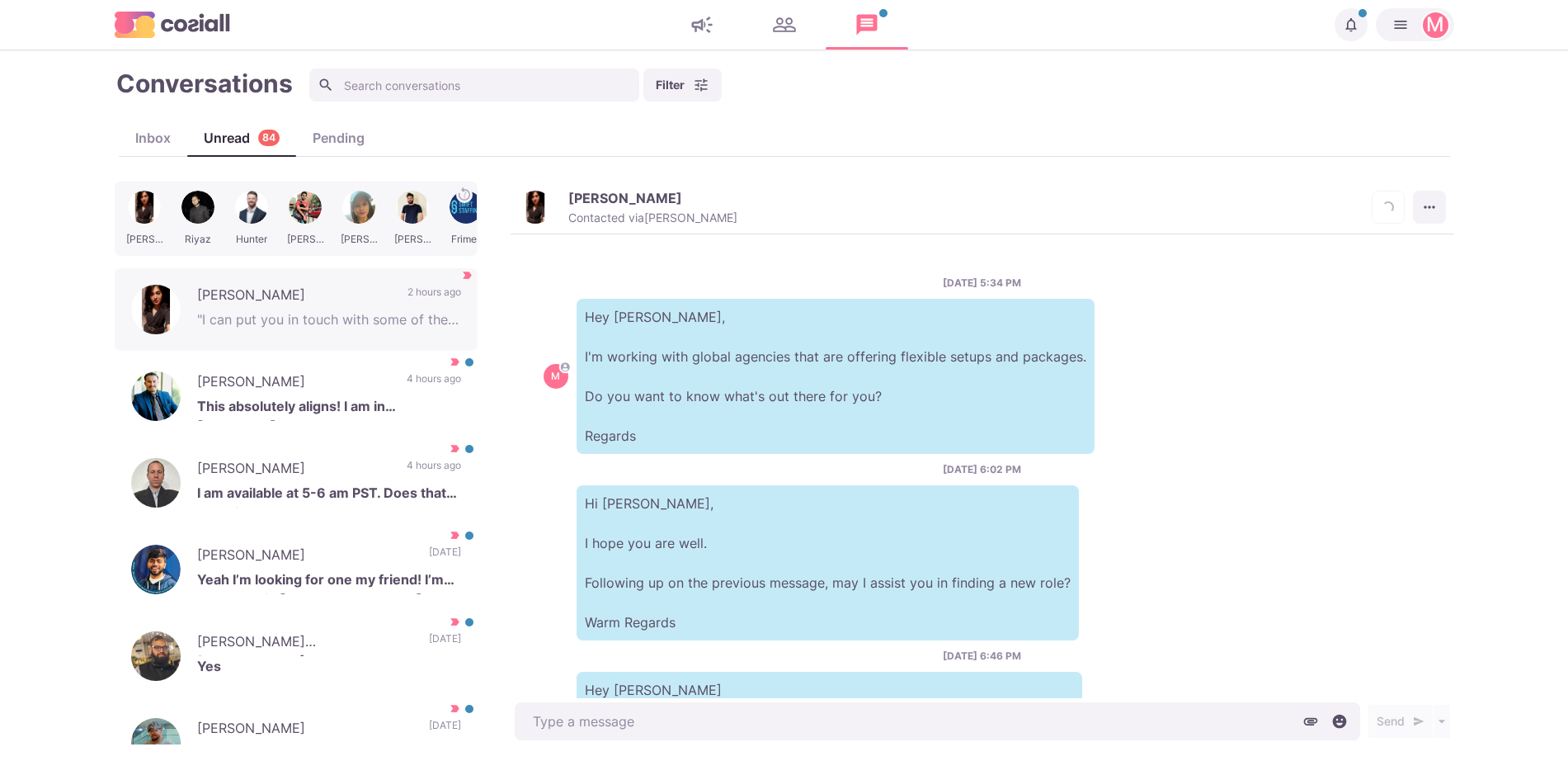
scroll to position [256, 0]
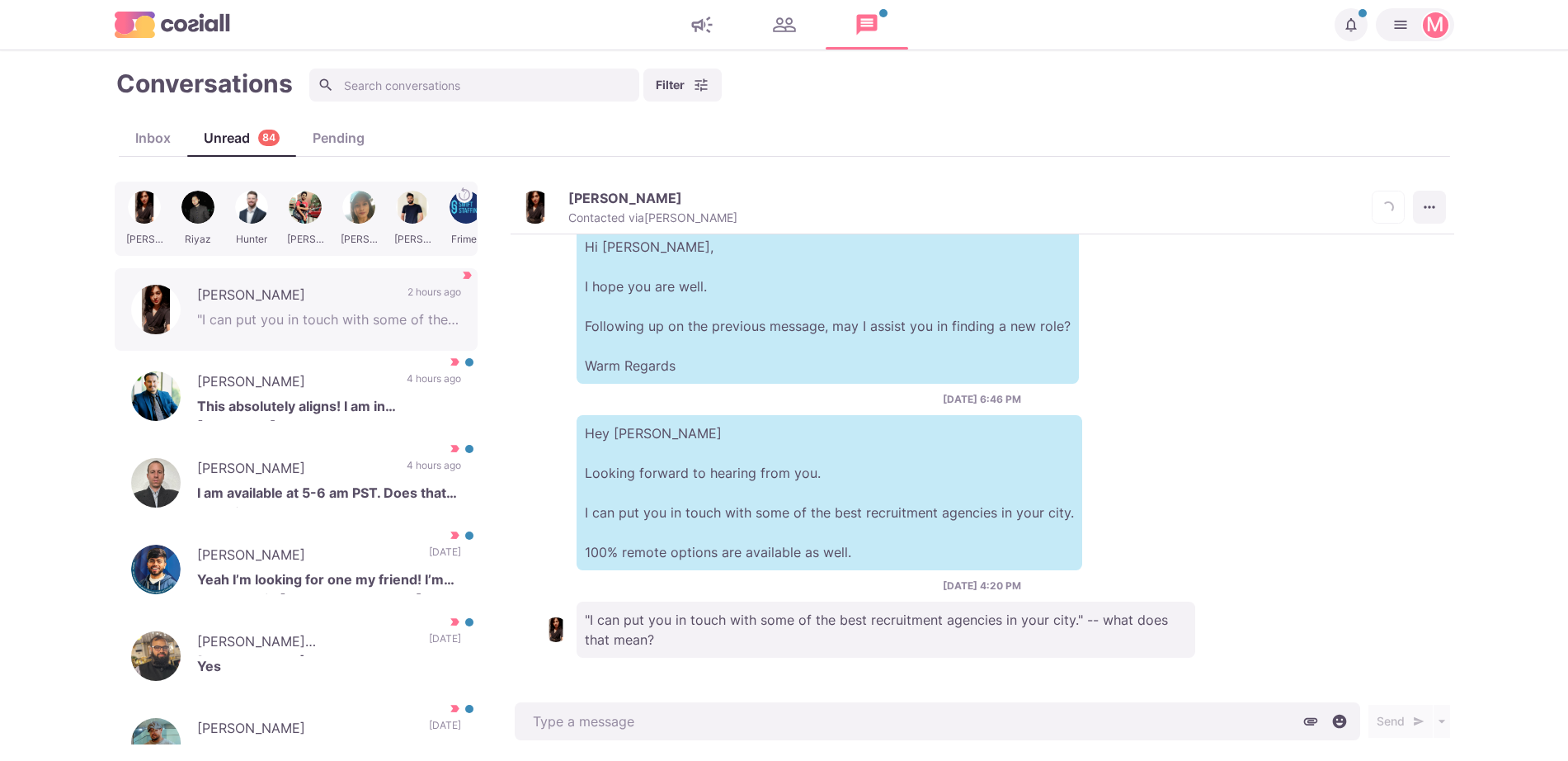
click at [1433, 217] on button "More menu" at bounding box center [1429, 207] width 33 height 33
click at [1338, 250] on button "Mark as Unread" at bounding box center [1365, 248] width 160 height 26
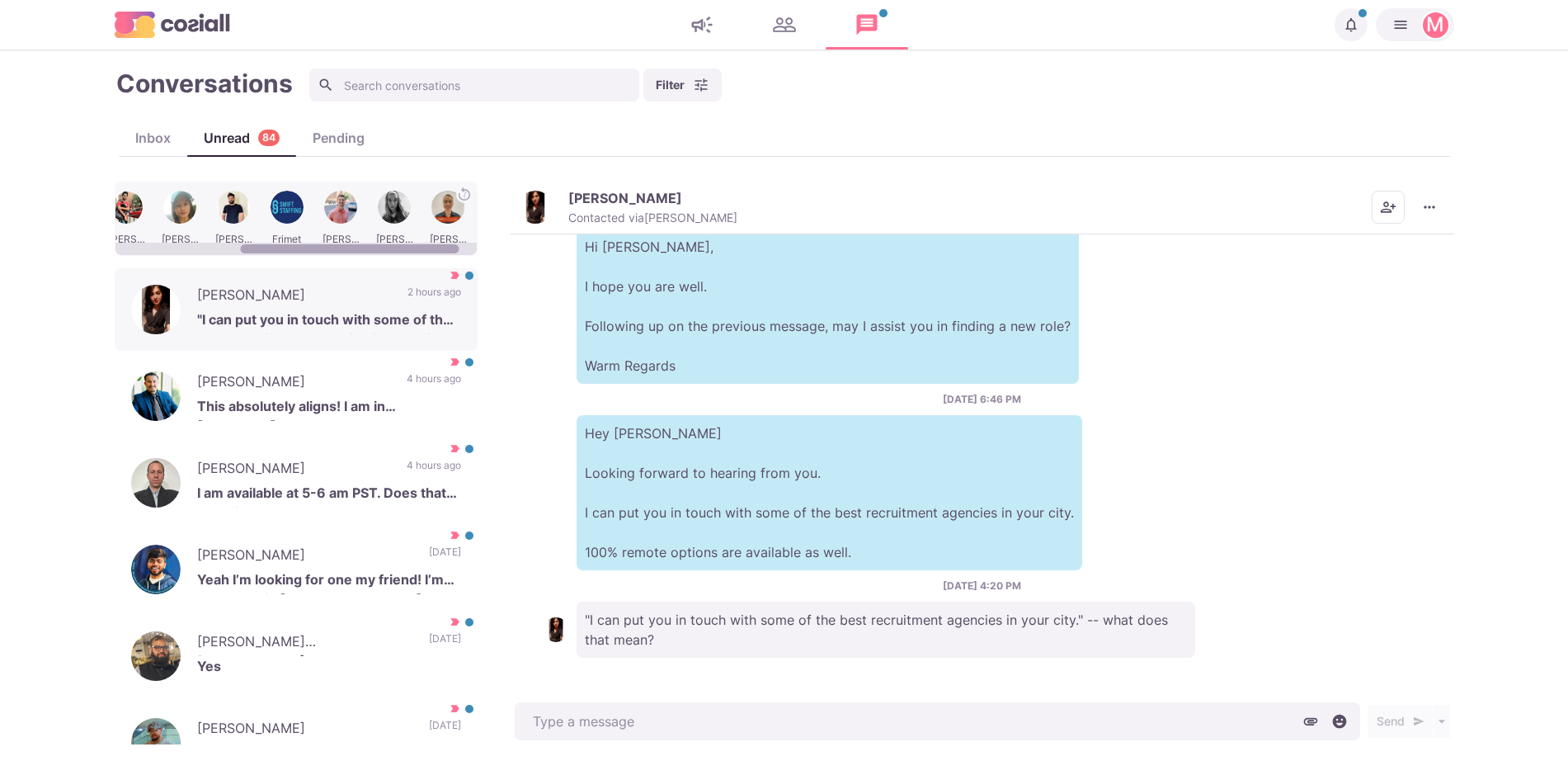
click at [417, 248] on div at bounding box center [296, 249] width 362 height 12
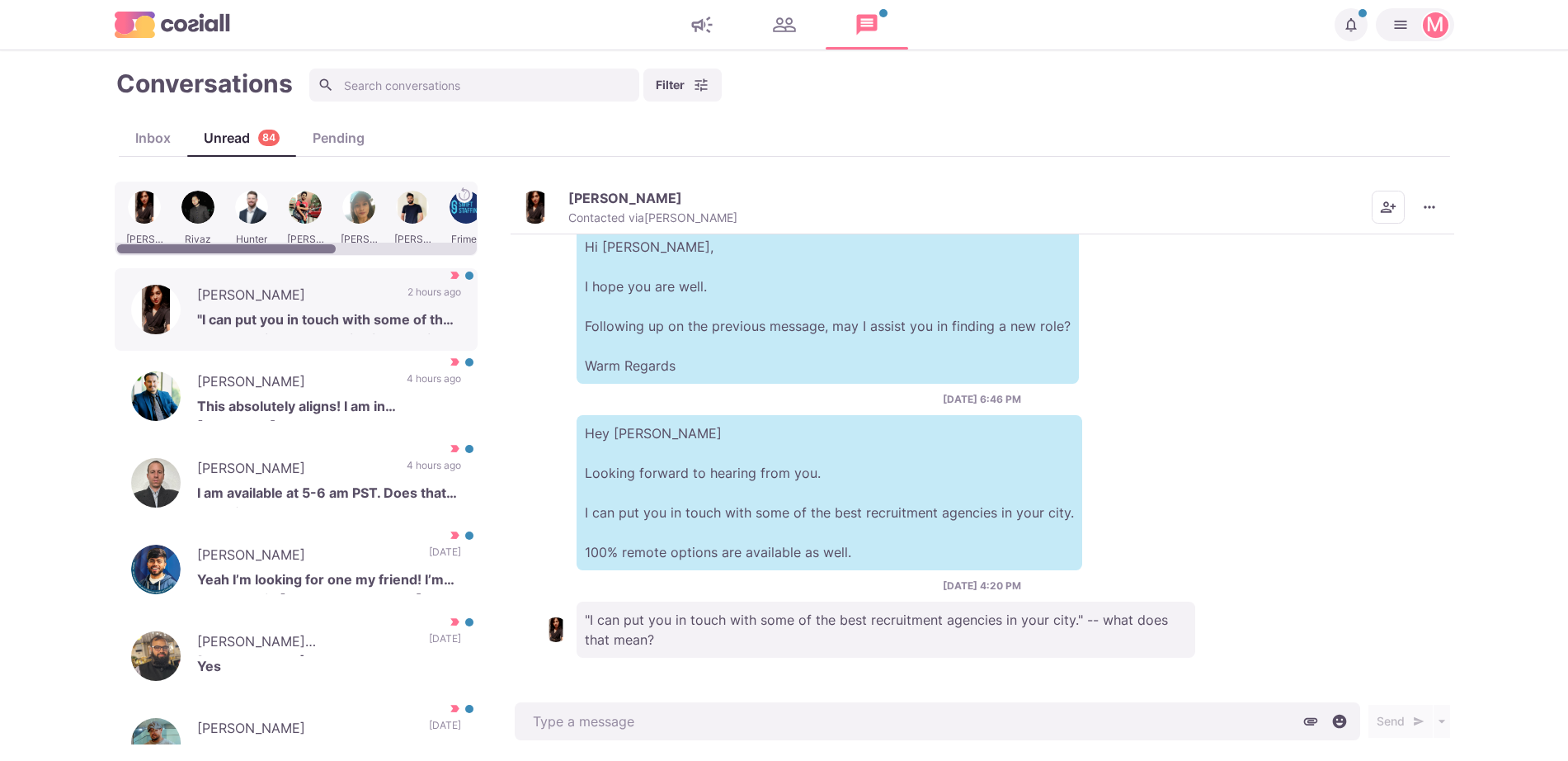
drag, startPoint x: 444, startPoint y: 245, endPoint x: 89, endPoint y: 218, distance: 356.0
click at [117, 244] on div at bounding box center [227, 249] width 219 height 10
click at [131, 143] on div "Inbox" at bounding box center [153, 137] width 69 height 20
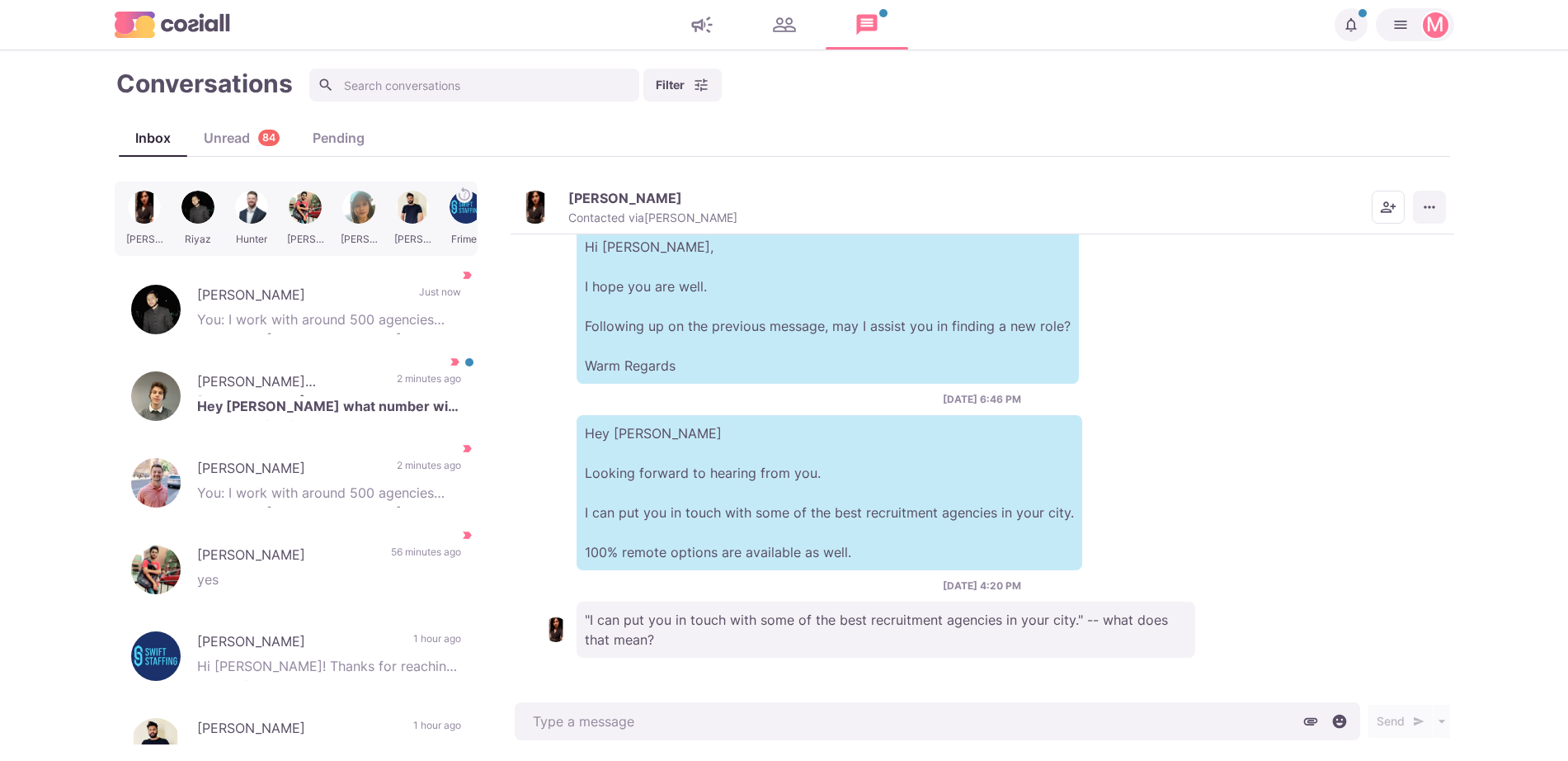
click at [1442, 212] on button "More menu" at bounding box center [1429, 207] width 33 height 33
click at [1390, 269] on button "Mark as Not Important" at bounding box center [1365, 273] width 160 height 26
click at [358, 392] on p "[PERSON_NAME] [PERSON_NAME]" at bounding box center [288, 384] width 183 height 25
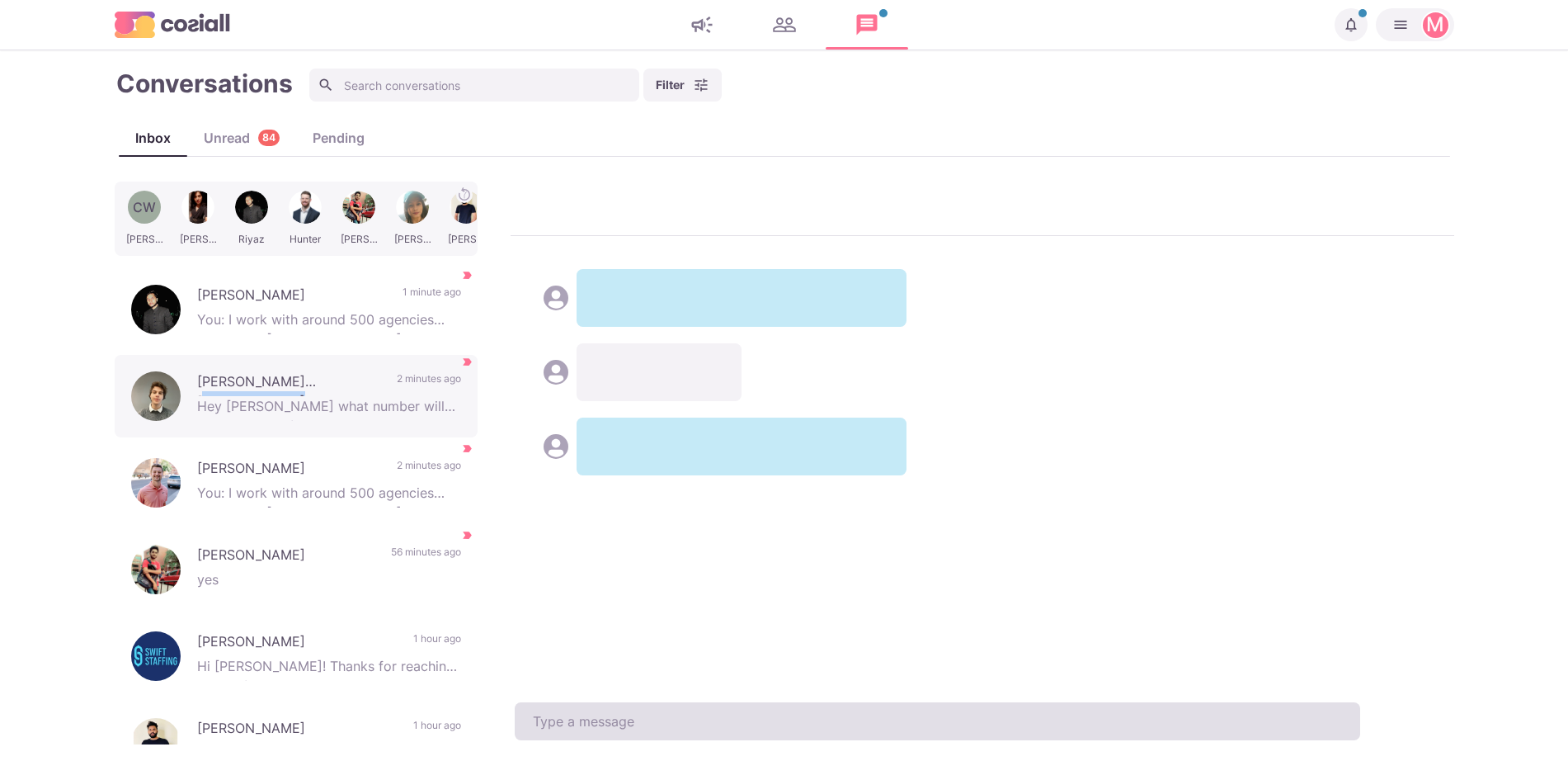
click at [933, 722] on textarea at bounding box center [938, 721] width 845 height 38
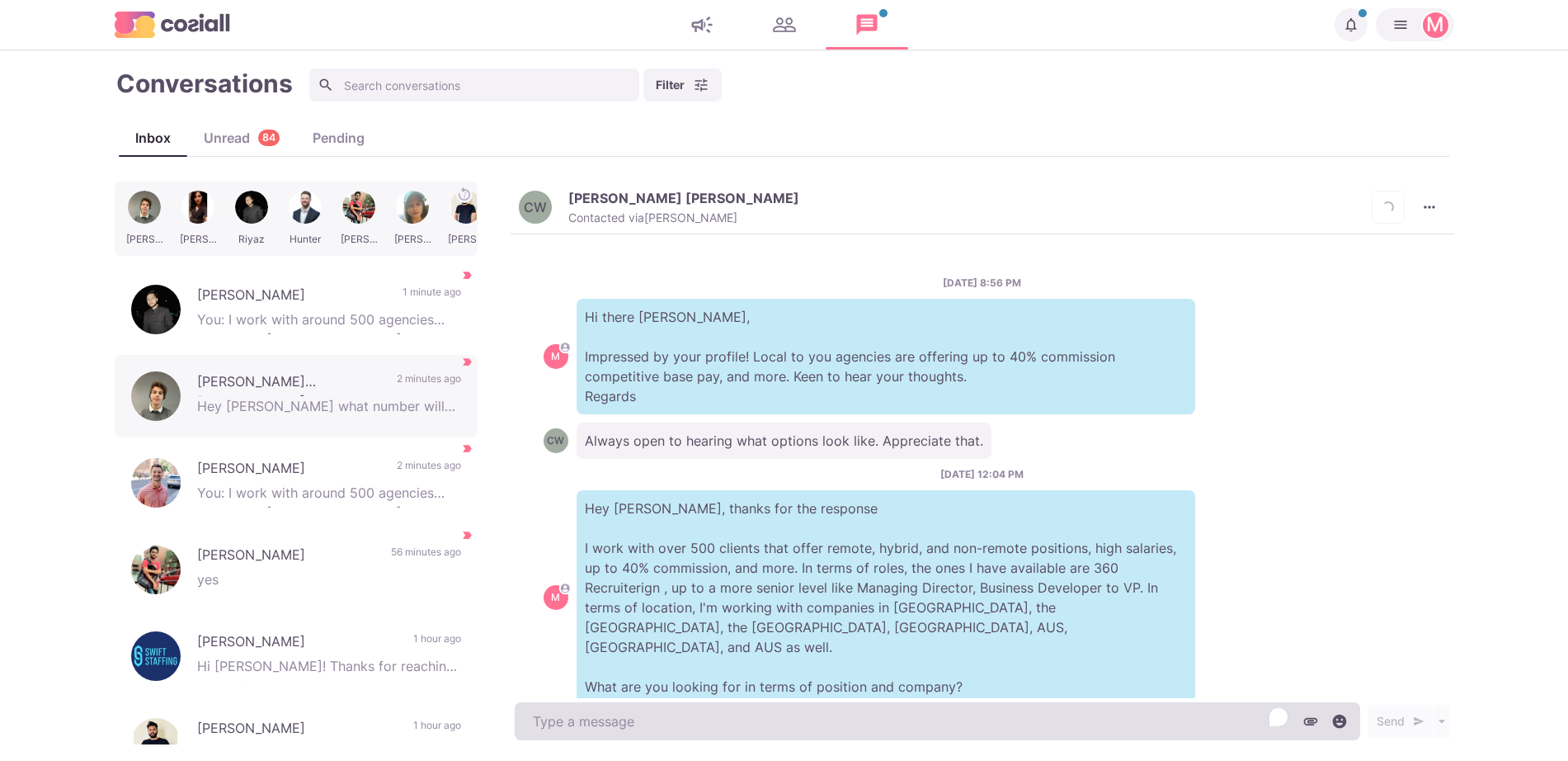
scroll to position [1012, 0]
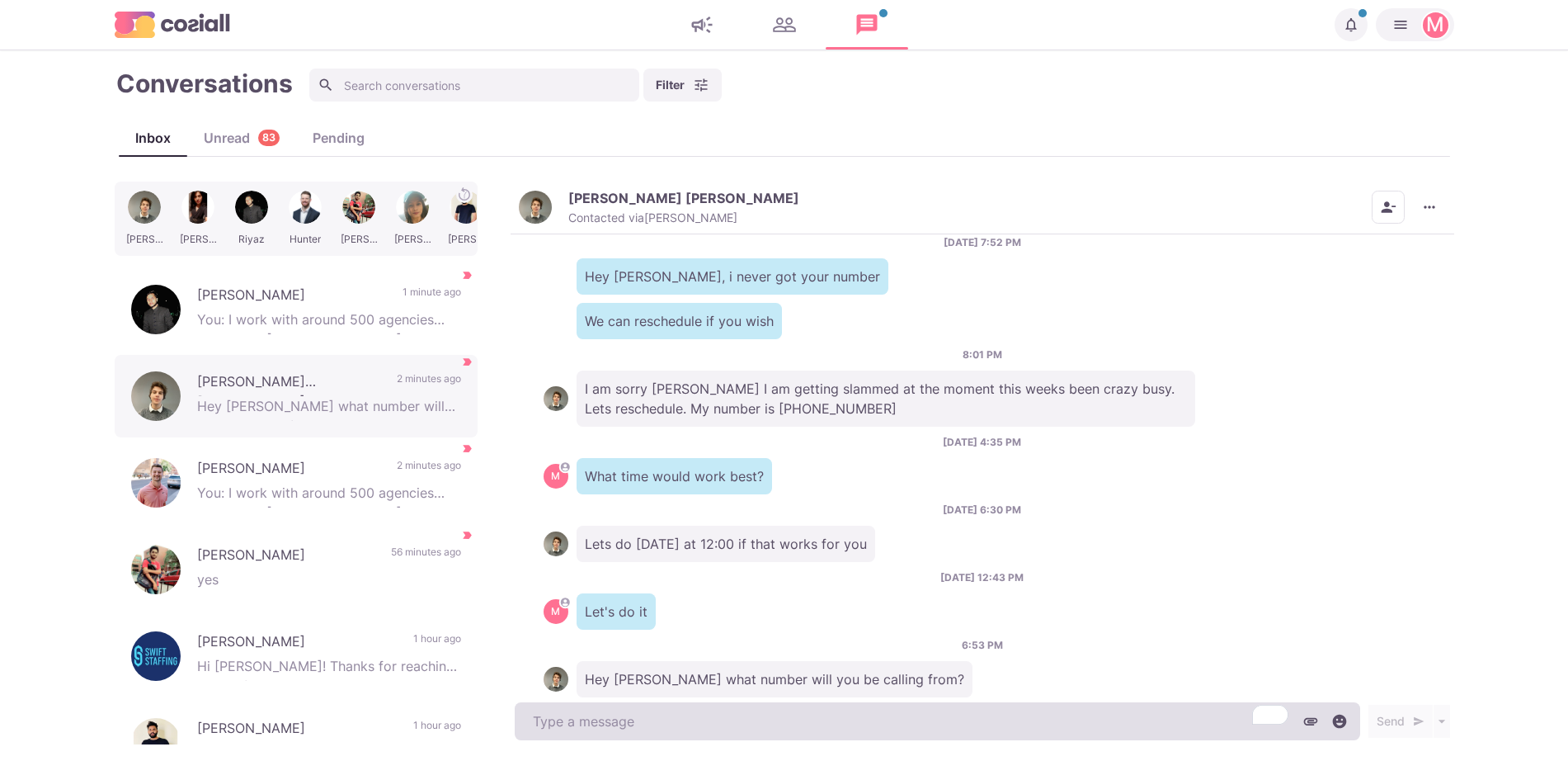
type textarea "x"
type textarea "m"
type textarea "x"
type textarea "My"
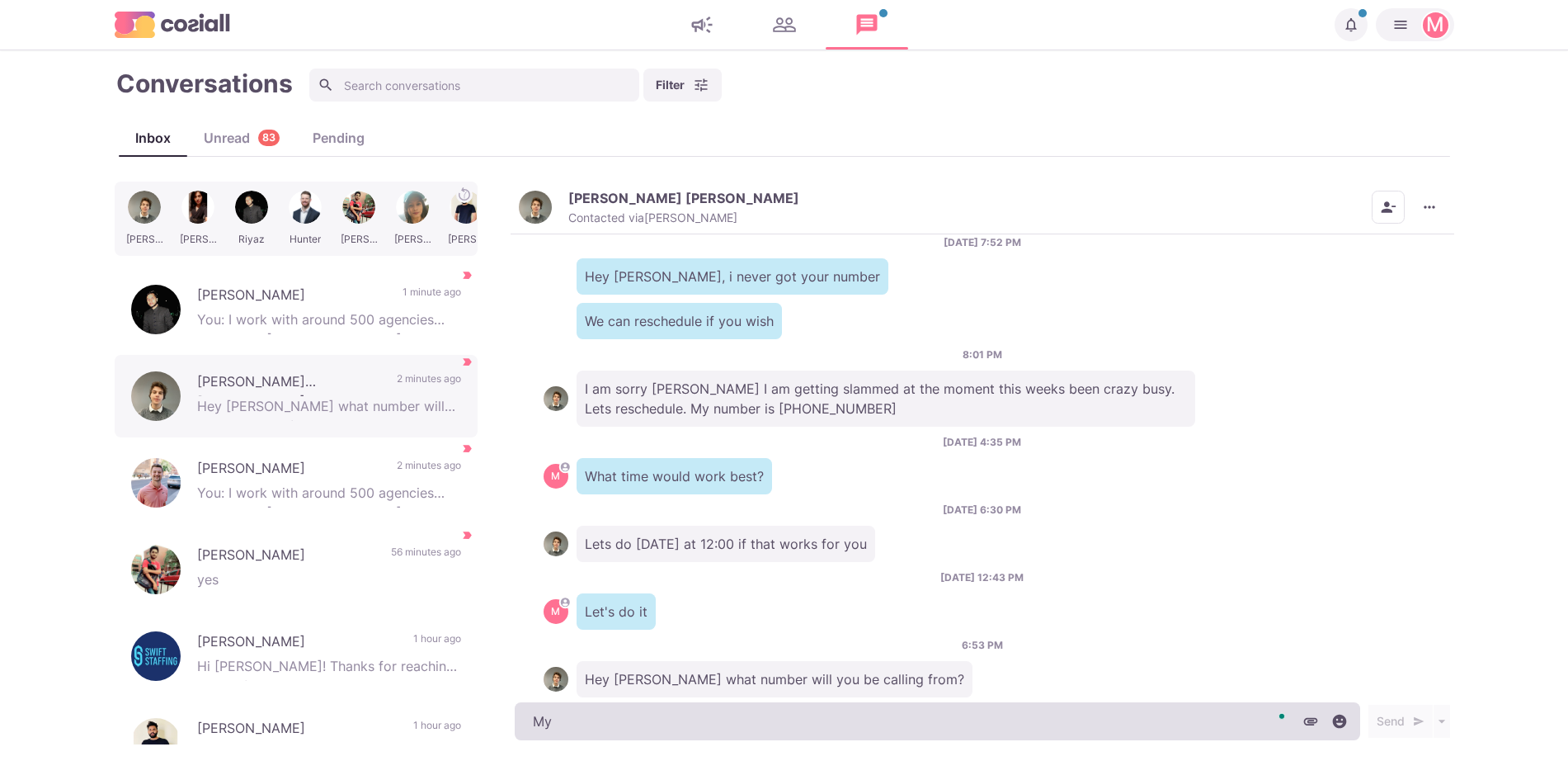
type textarea "x"
type textarea "My l"
type textarea "x"
type textarea "My la"
type textarea "x"
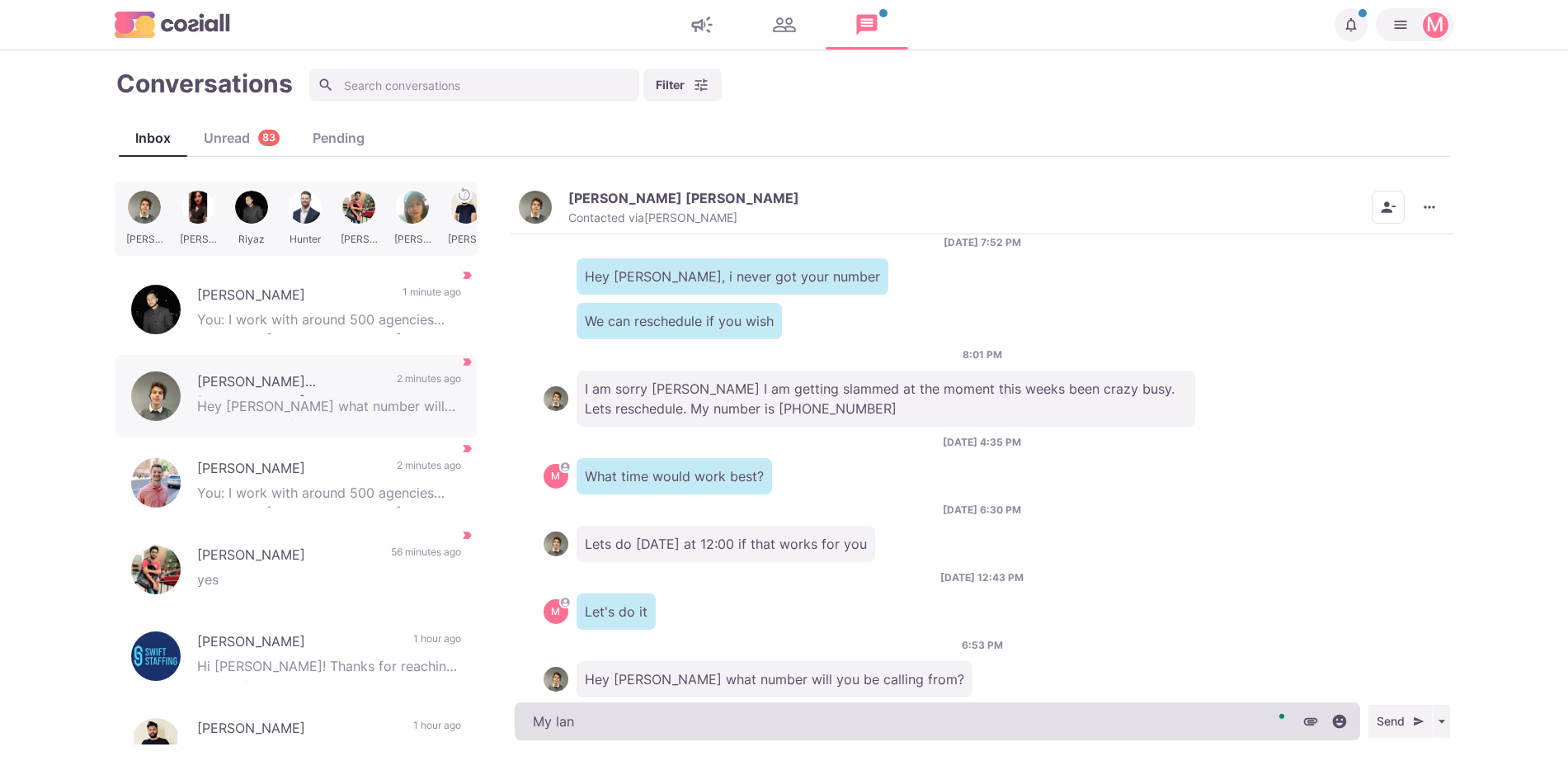
type textarea "My land"
type textarea "x"
type textarea "My landli"
type textarea "x"
type textarea "My landline number"
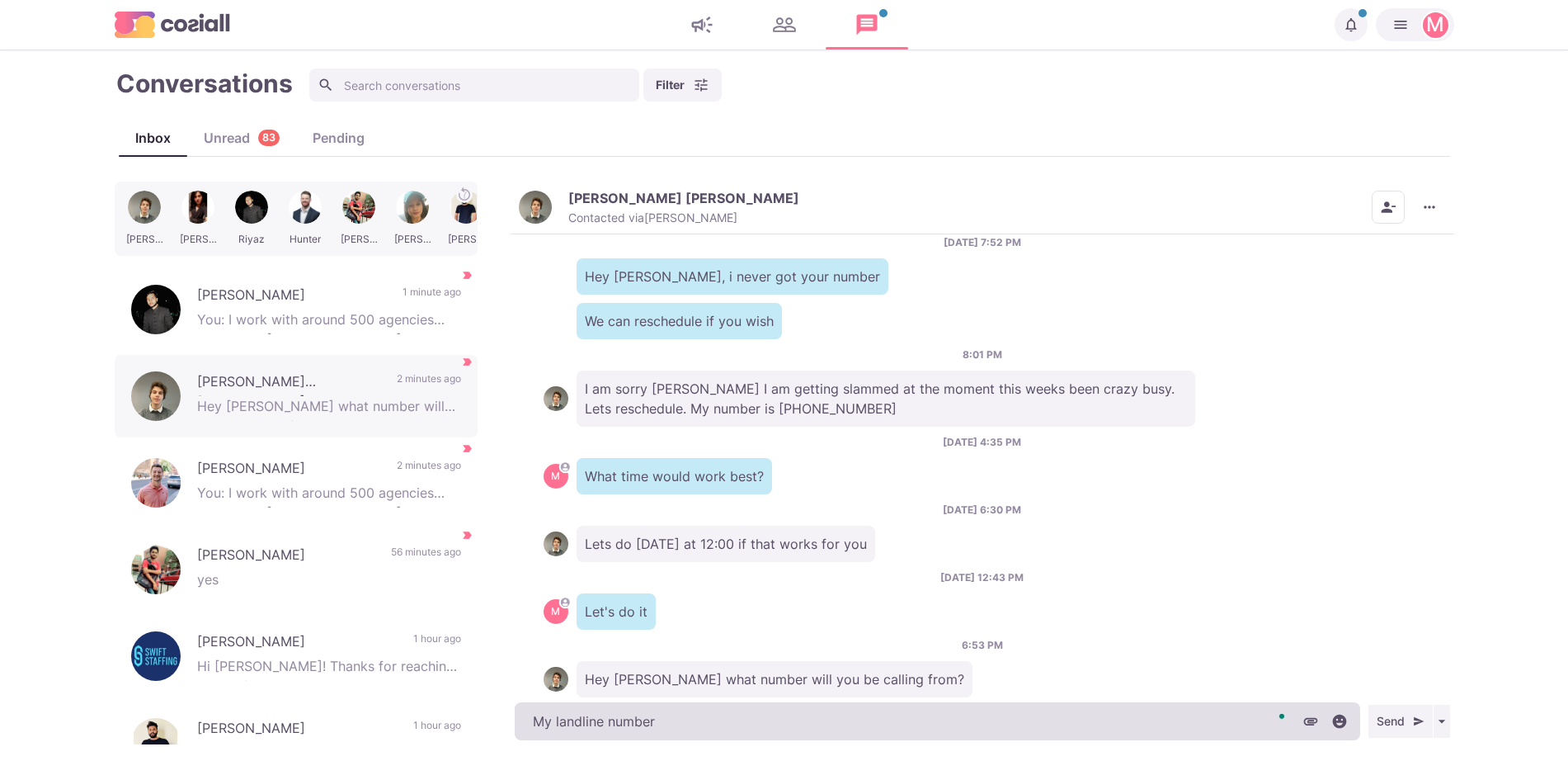
type textarea "x"
type textarea "My landline number 2"
type textarea "x"
type textarea "My landline number 20"
type textarea "x"
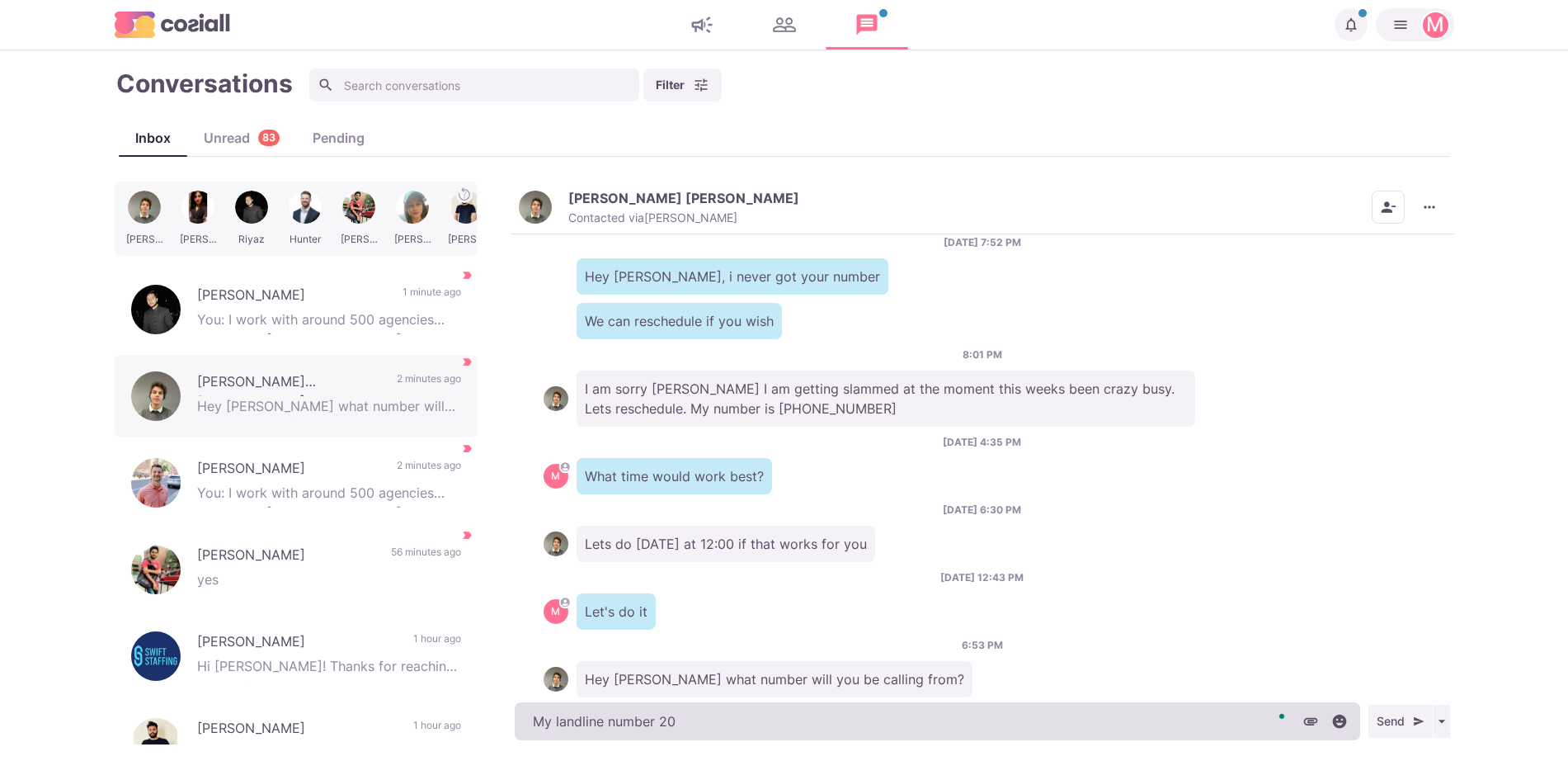
type textarea "My landline number 200"
type textarea "x"
type textarea "My landline number 200"
type textarea "x"
type textarea "My landline number 200 3"
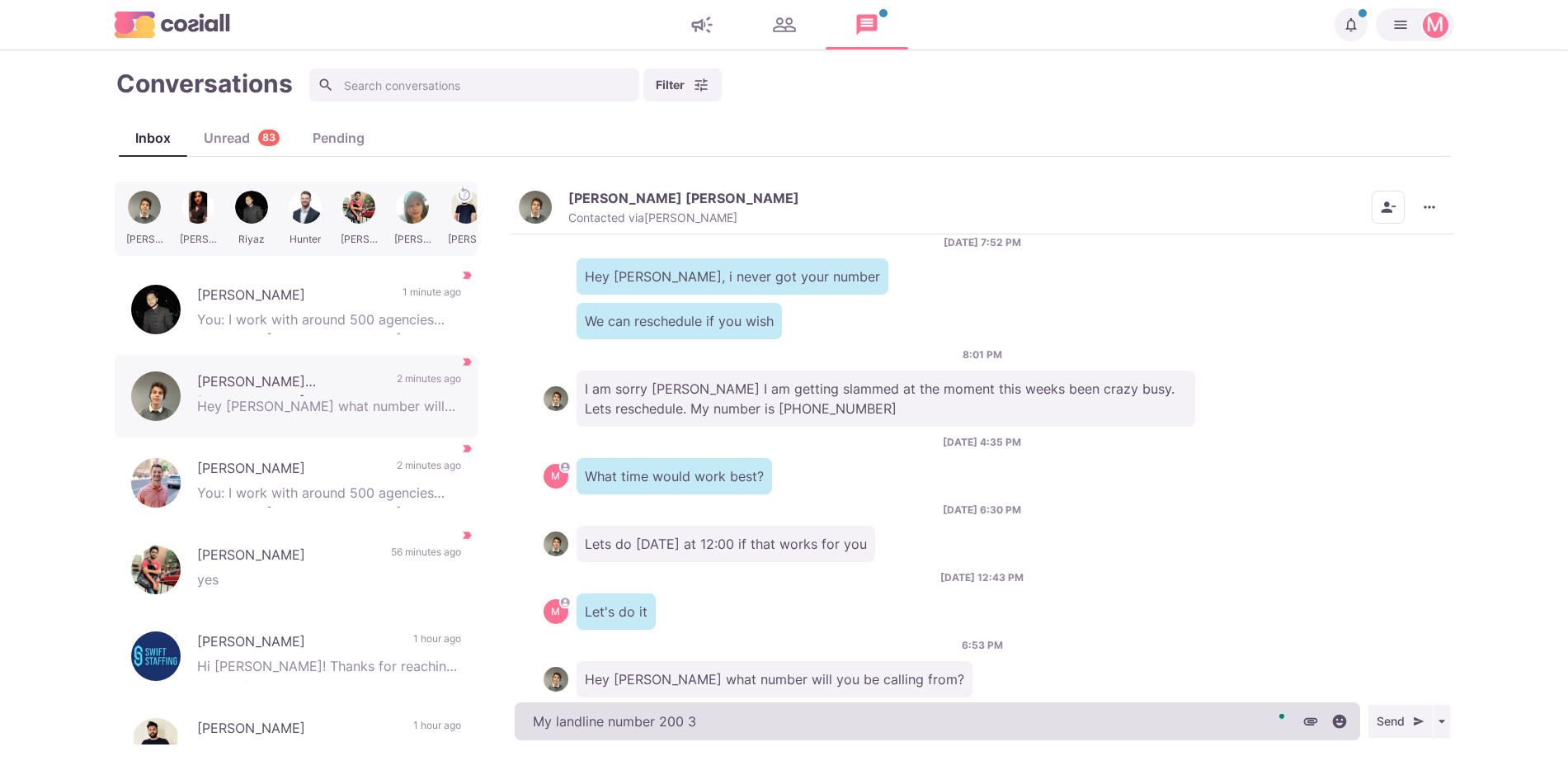
type textarea "x"
type textarea "My landline number 200 3923"
type textarea "x"
type textarea "My landline number 200 3923 90"
type textarea "x"
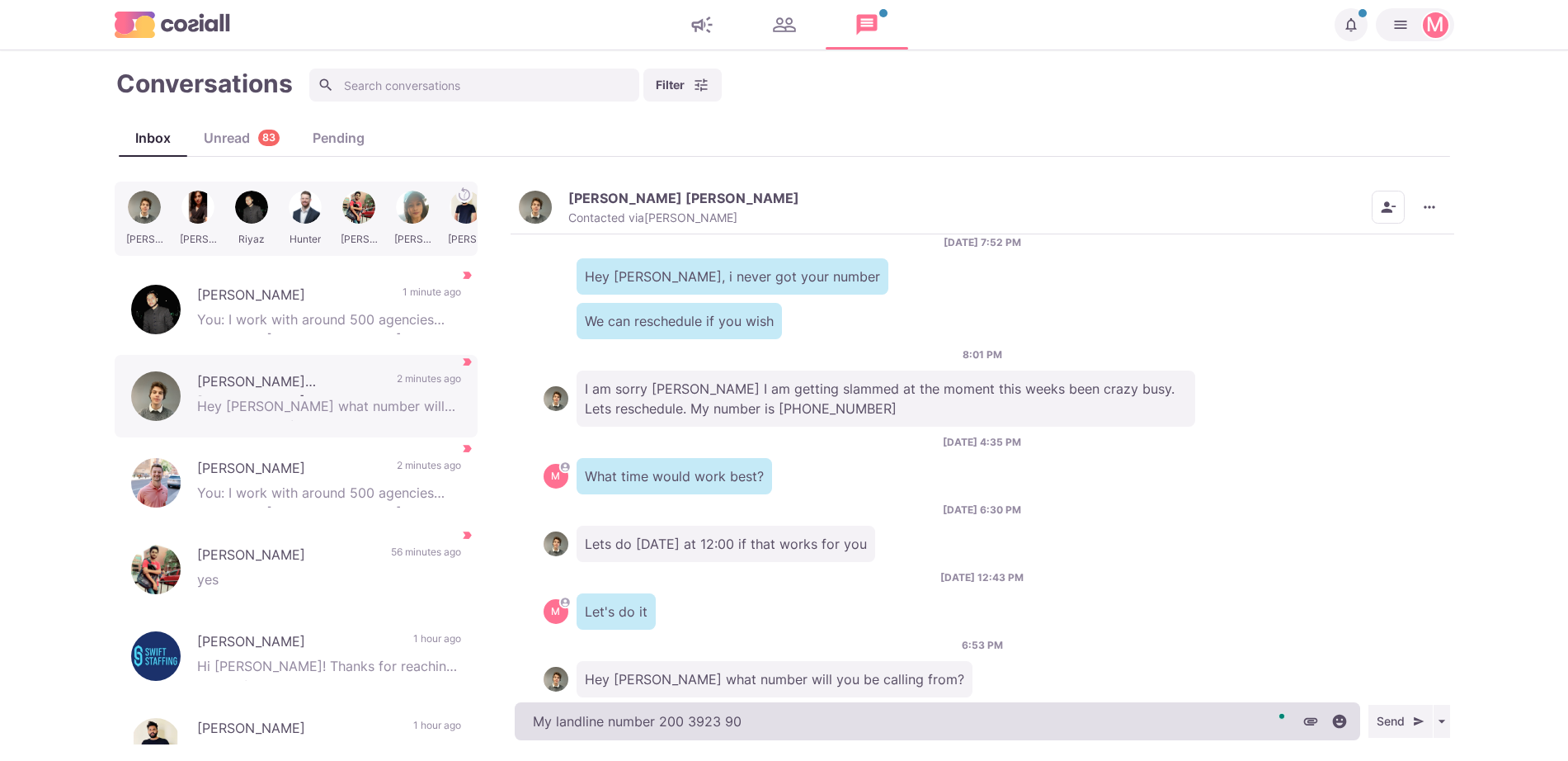
type textarea "My landline number 200 3923 902"
type textarea "x"
type textarea "My landline number 200 3923 9023"
type textarea "x"
type textarea "My landline number 200 3923 9023"
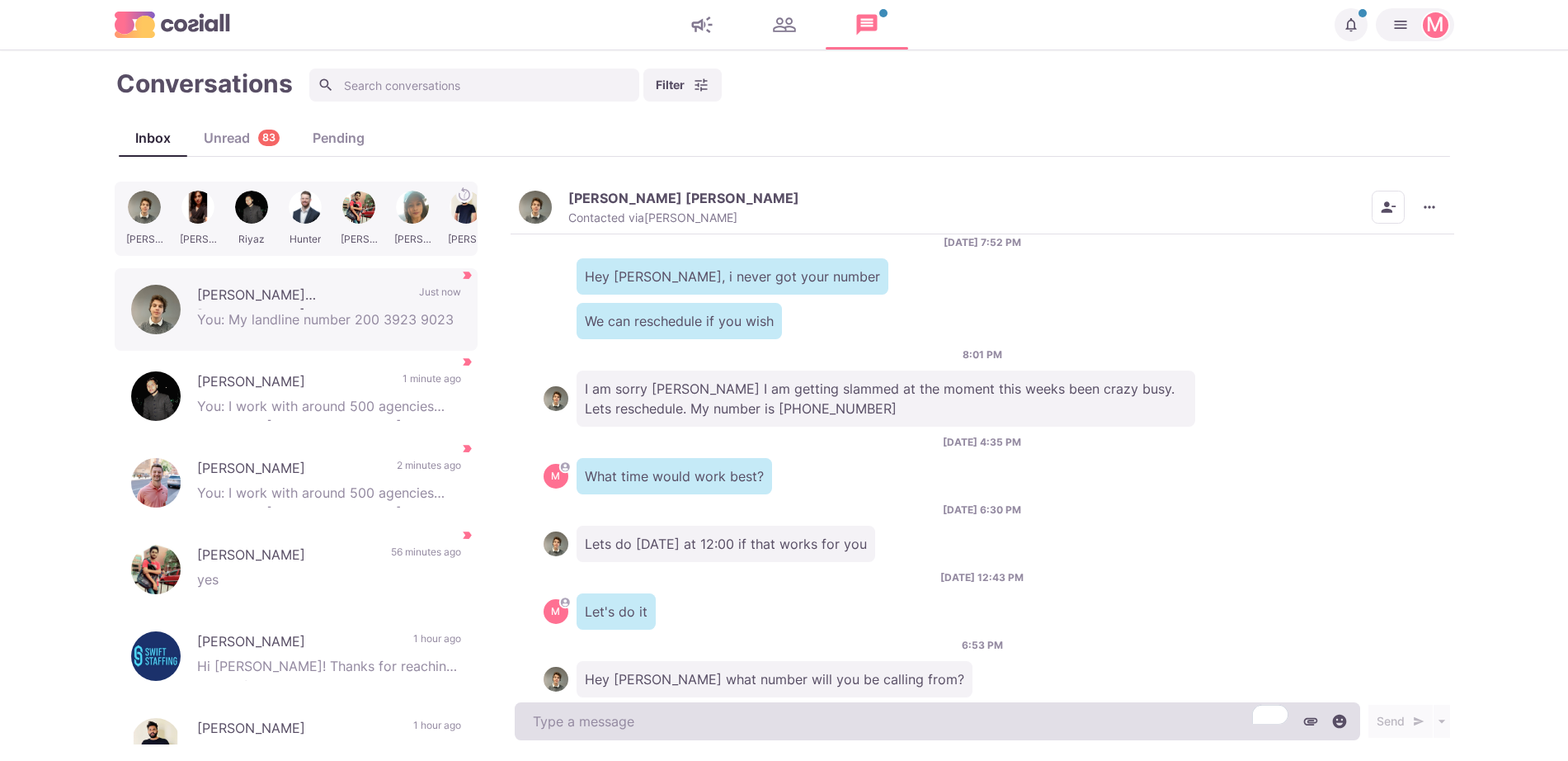
scroll to position [1057, 0]
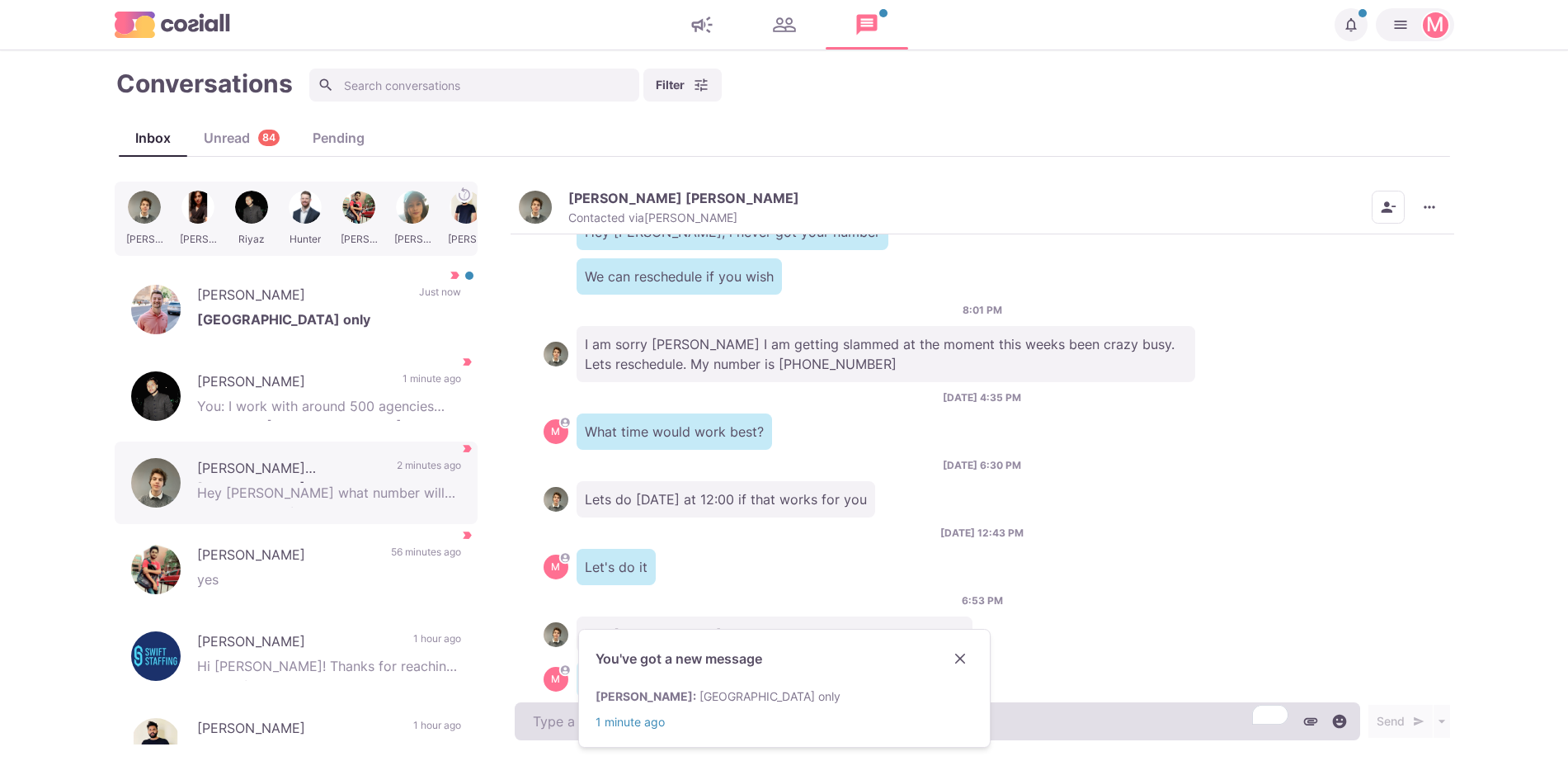
click at [933, 722] on link "[PERSON_NAME] : [GEOGRAPHIC_DATA] only 1 minute ago" at bounding box center [784, 709] width 378 height 43
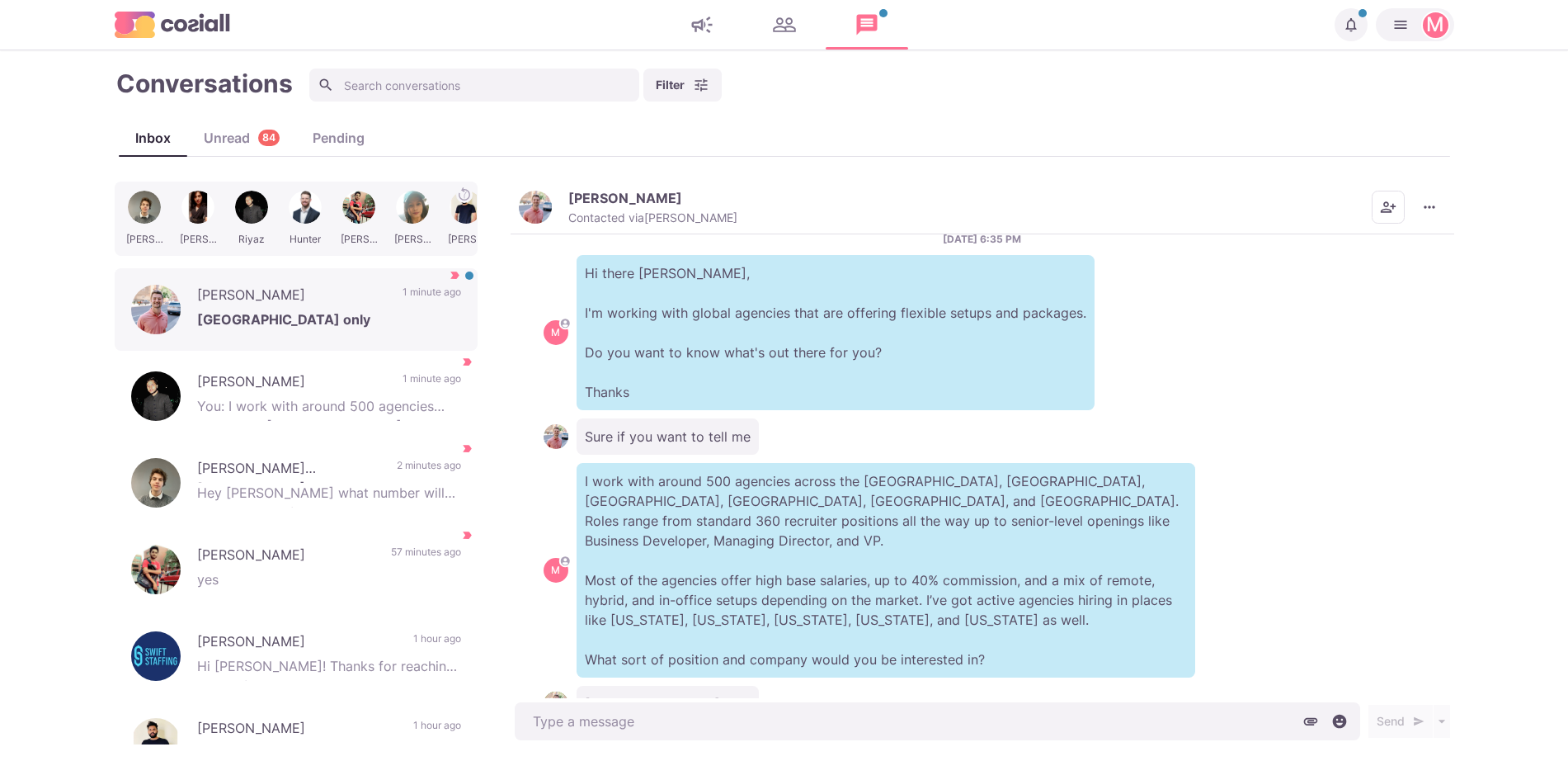
scroll to position [89, 0]
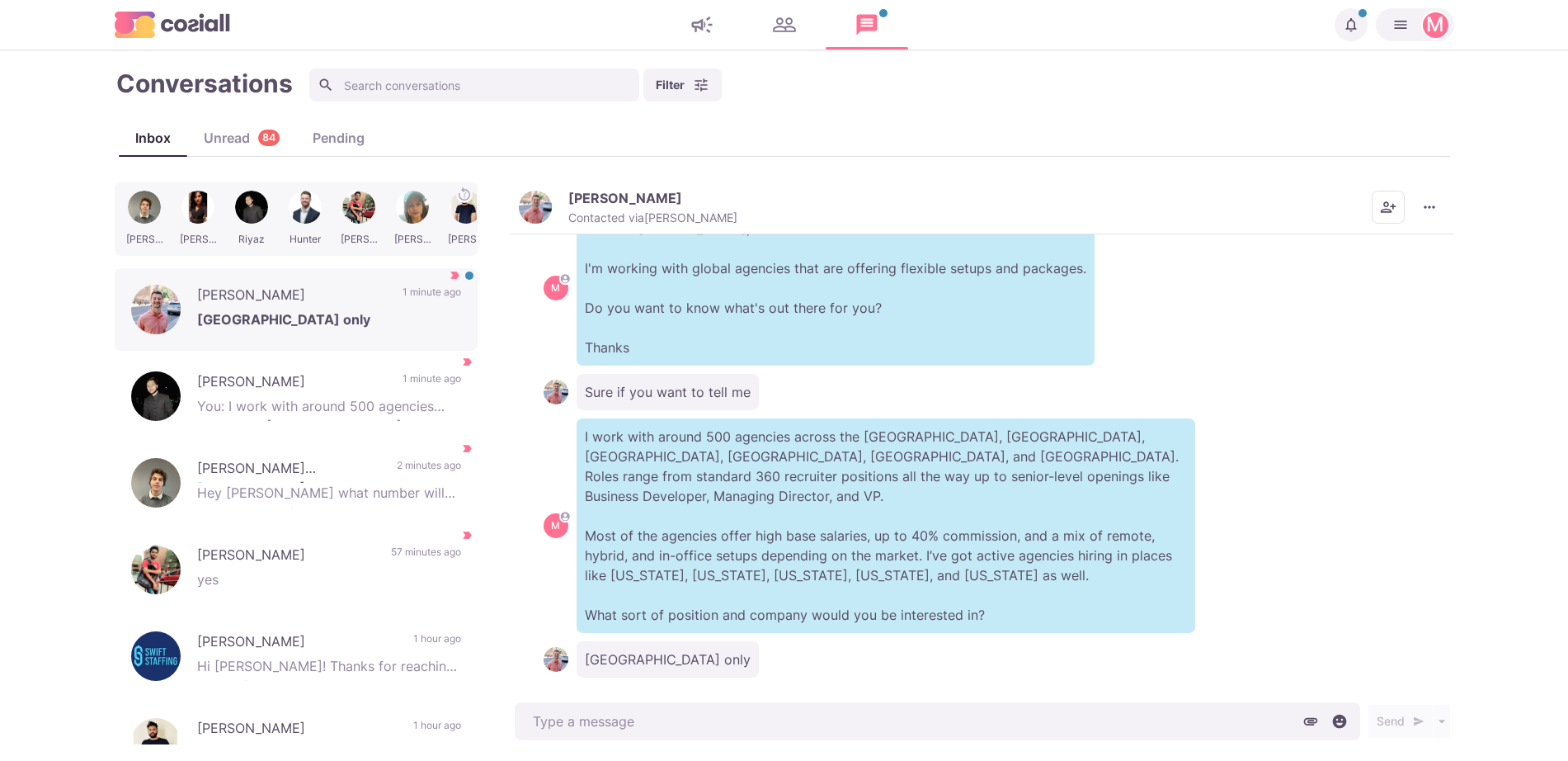
click at [525, 214] on img "button" at bounding box center [535, 207] width 33 height 33
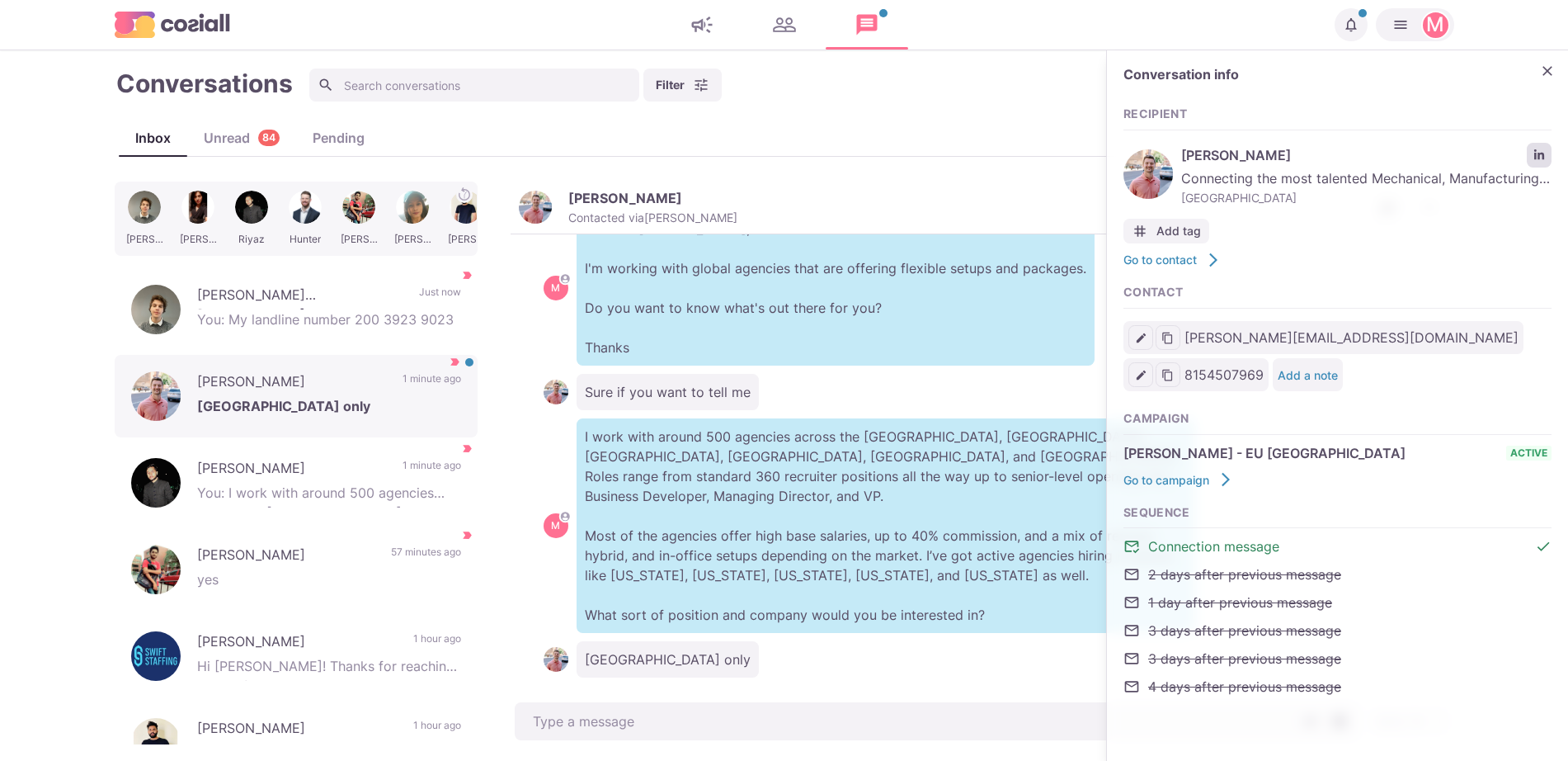
click at [1541, 145] on link "LinkedIn profile link" at bounding box center [1539, 155] width 25 height 25
click at [1555, 62] on button "Close" at bounding box center [1548, 71] width 25 height 25
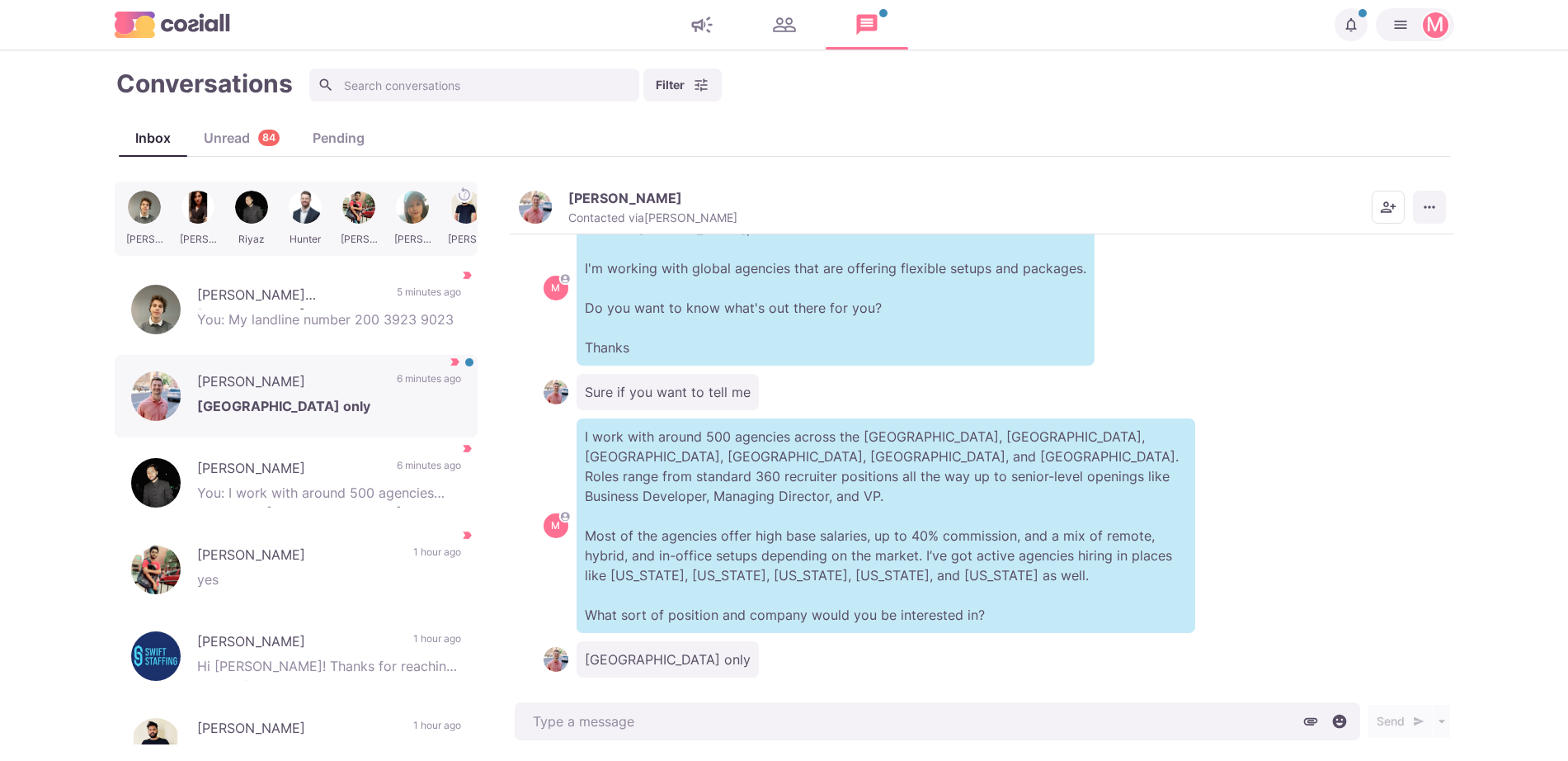
click at [1434, 213] on icon "More menu" at bounding box center [1429, 207] width 16 height 16
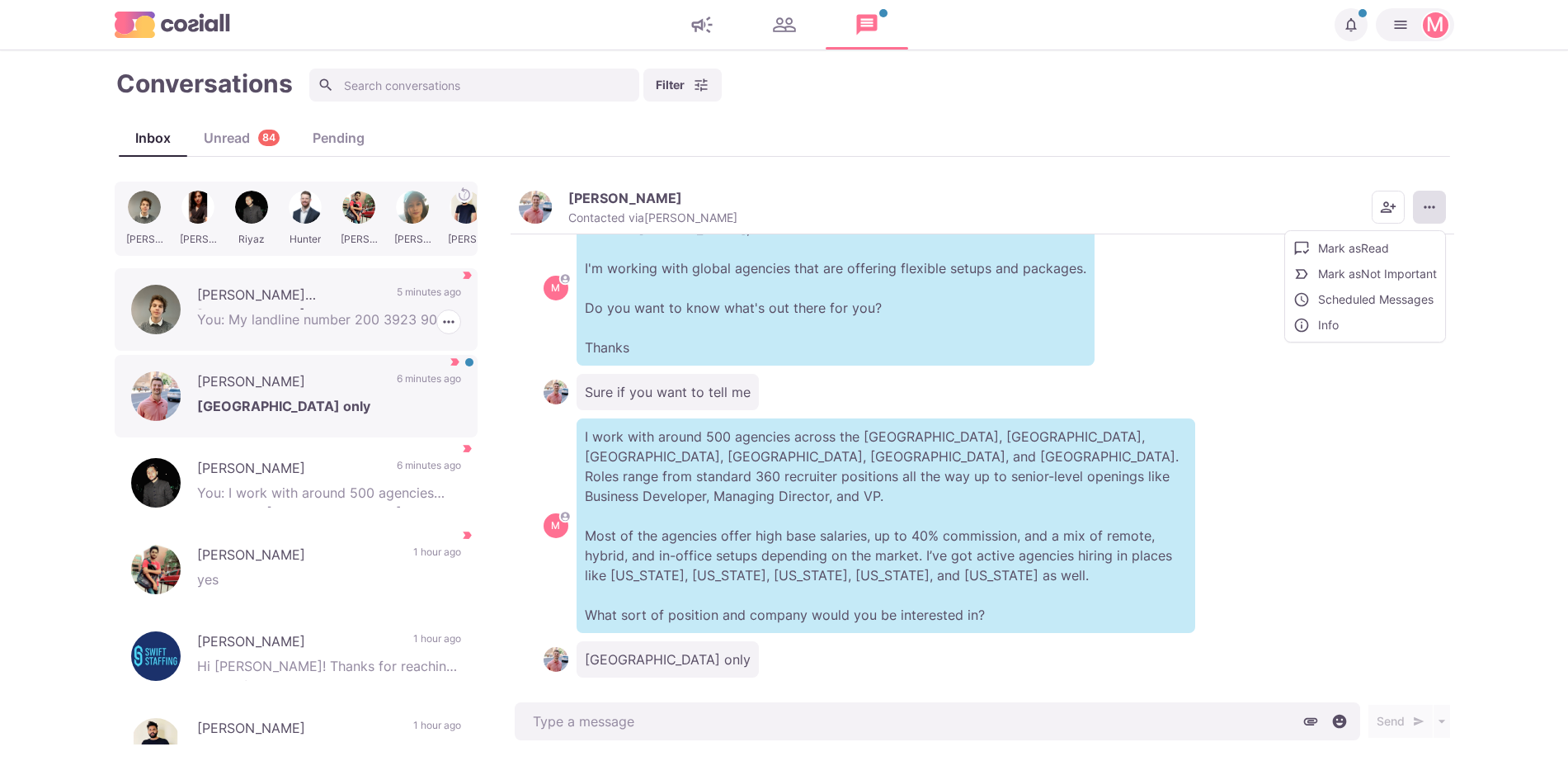
click at [302, 326] on p "You: My landline number 200 3923 9023" at bounding box center [328, 322] width 264 height 25
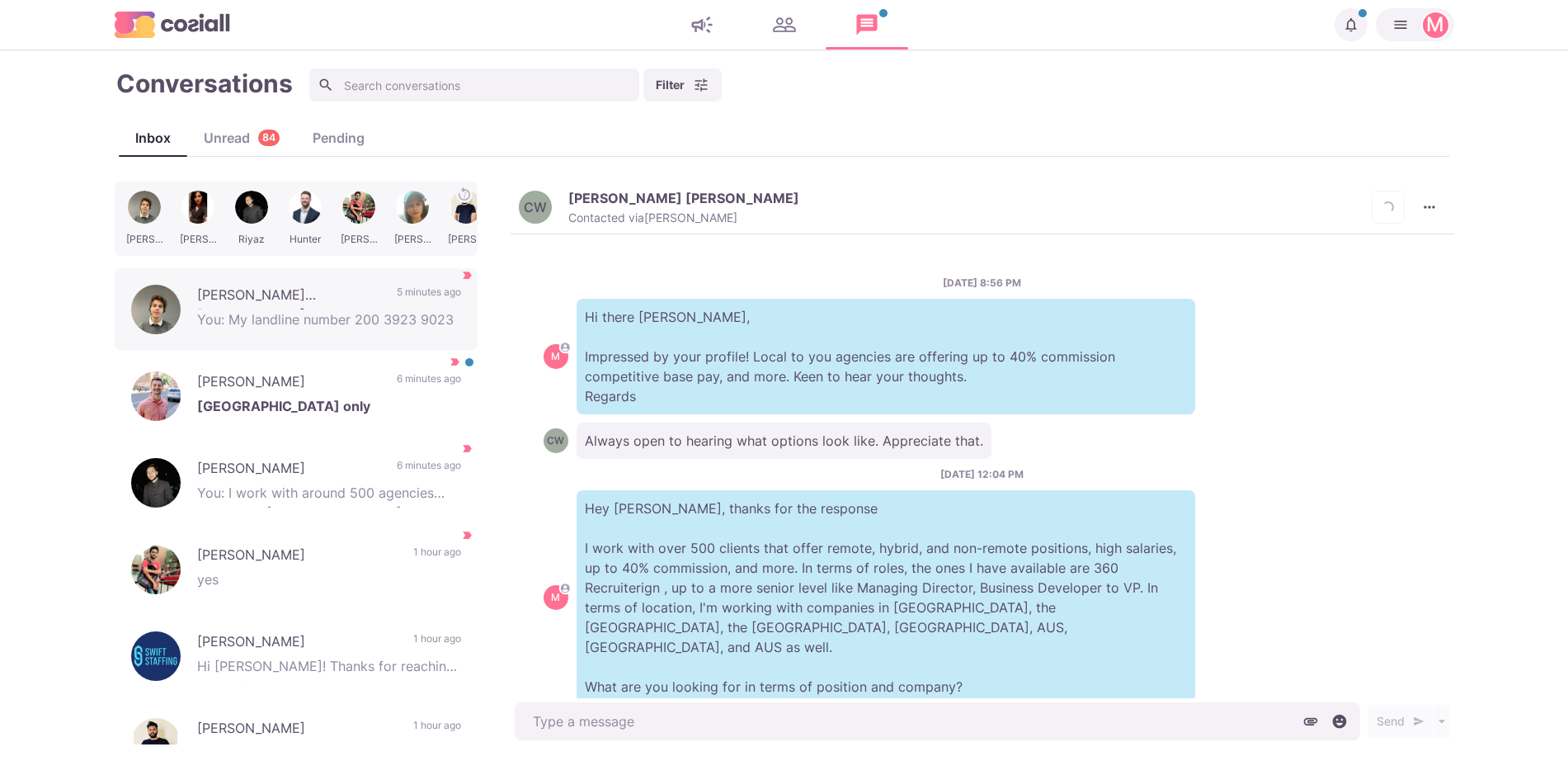
scroll to position [1057, 0]
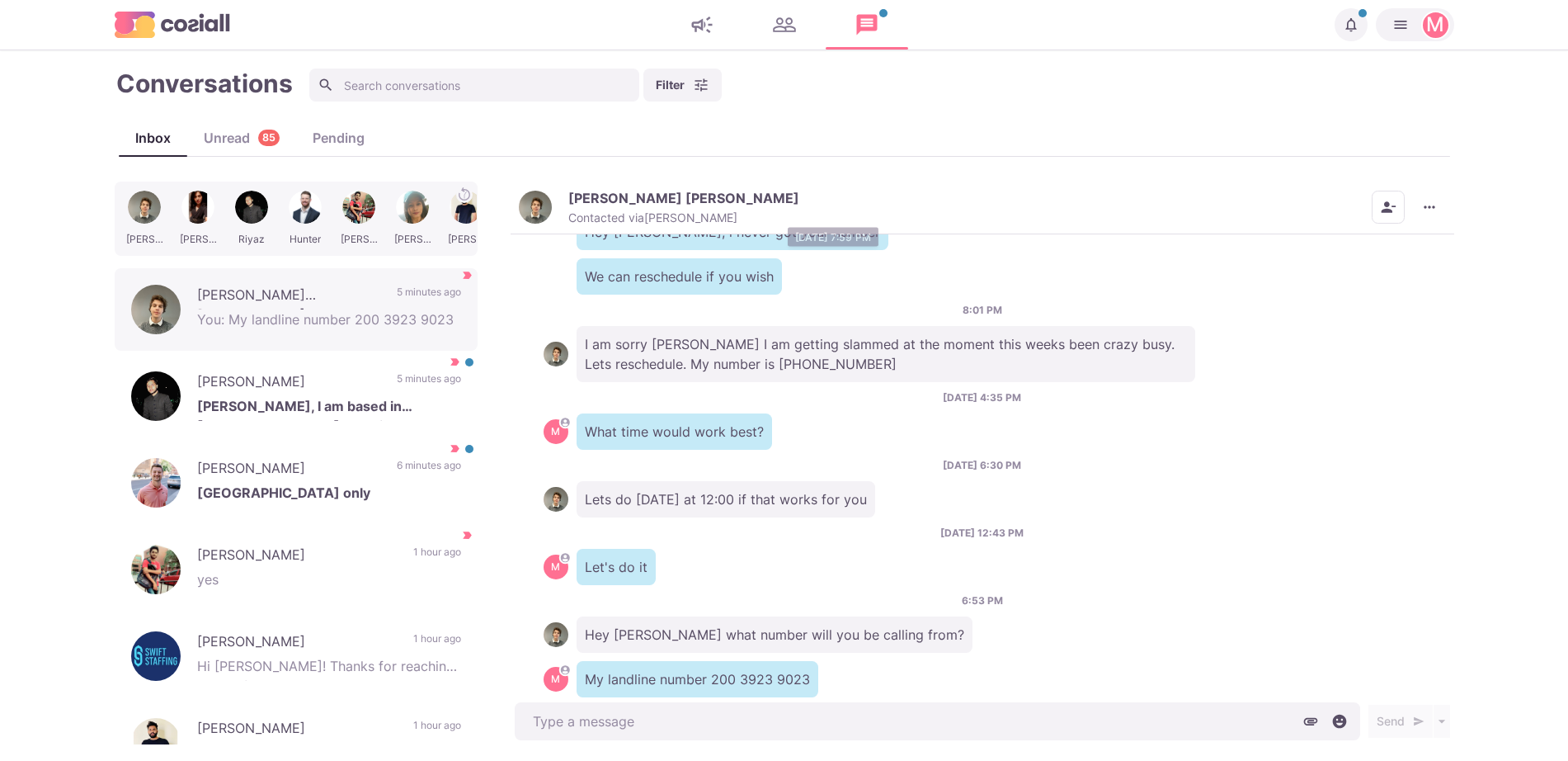
click at [551, 210] on img "button" at bounding box center [535, 207] width 33 height 33
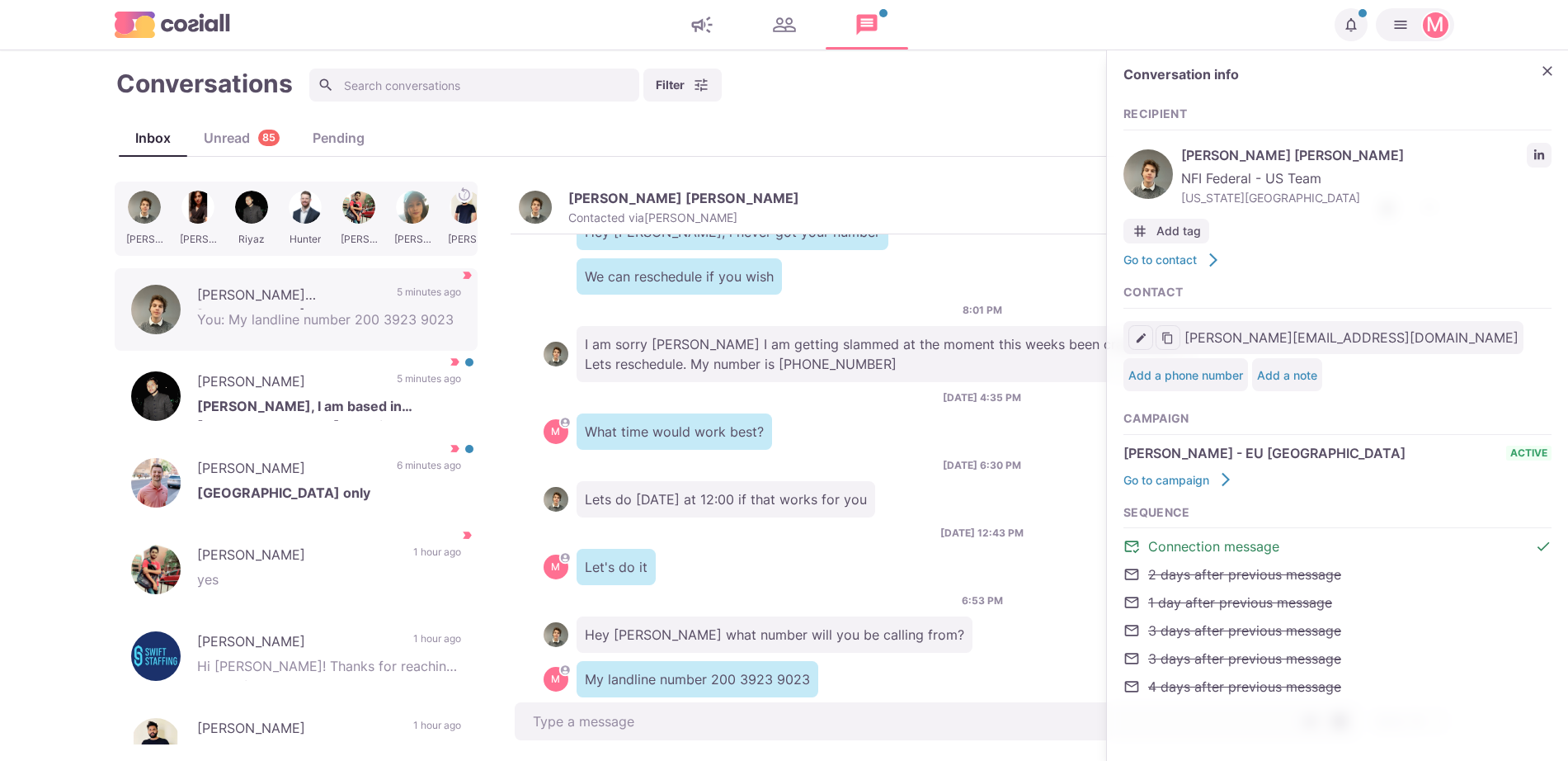
click at [1520, 154] on div "[PERSON_NAME] [PERSON_NAME] NFI Federal - US Team [US_STATE][GEOGRAPHIC_DATA]" at bounding box center [1338, 174] width 428 height 71
click at [1535, 150] on icon "LinkedIn profile link" at bounding box center [1539, 154] width 10 height 10
click at [1553, 71] on icon "Close" at bounding box center [1547, 70] width 16 height 16
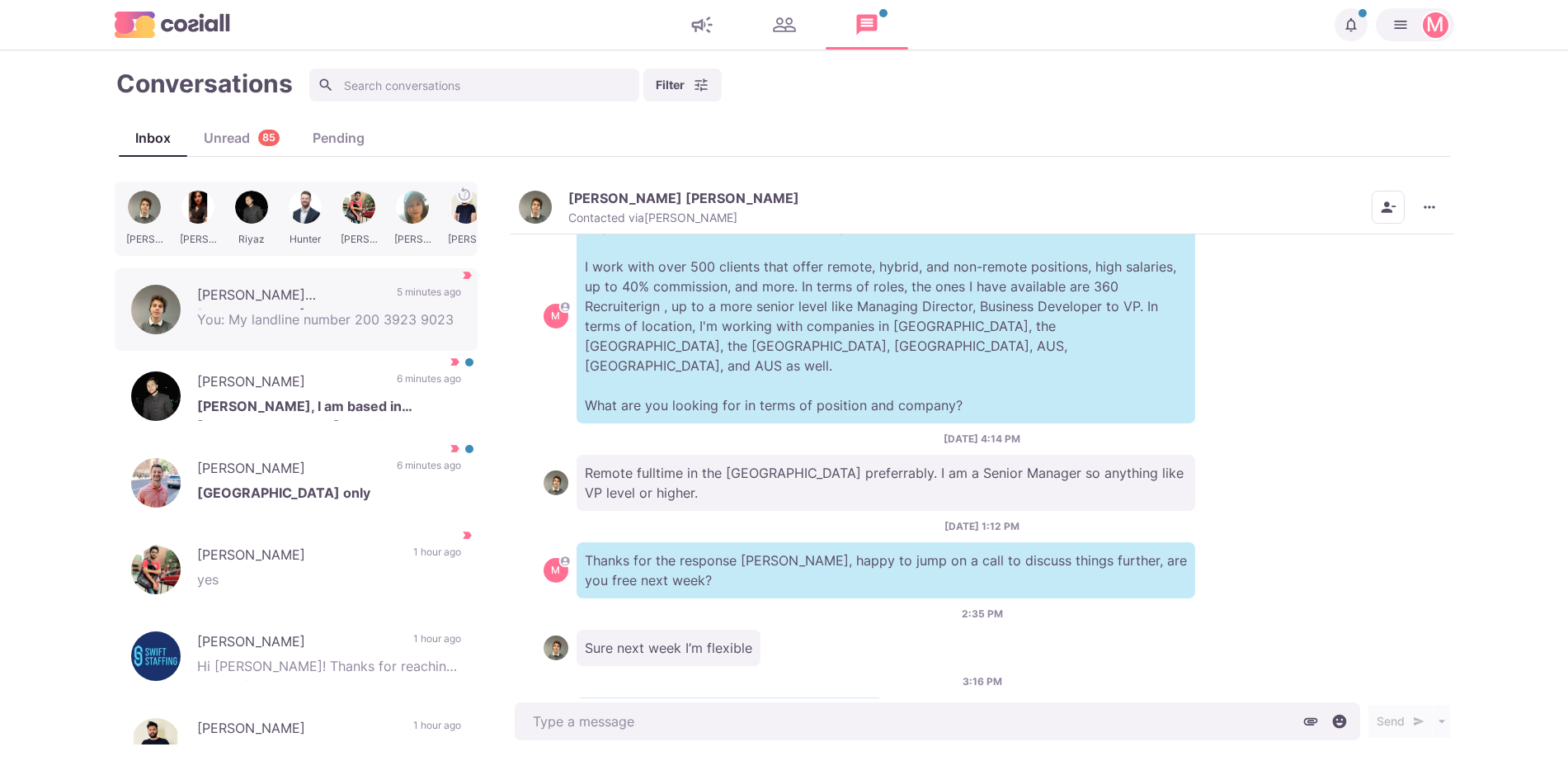
scroll to position [151, 0]
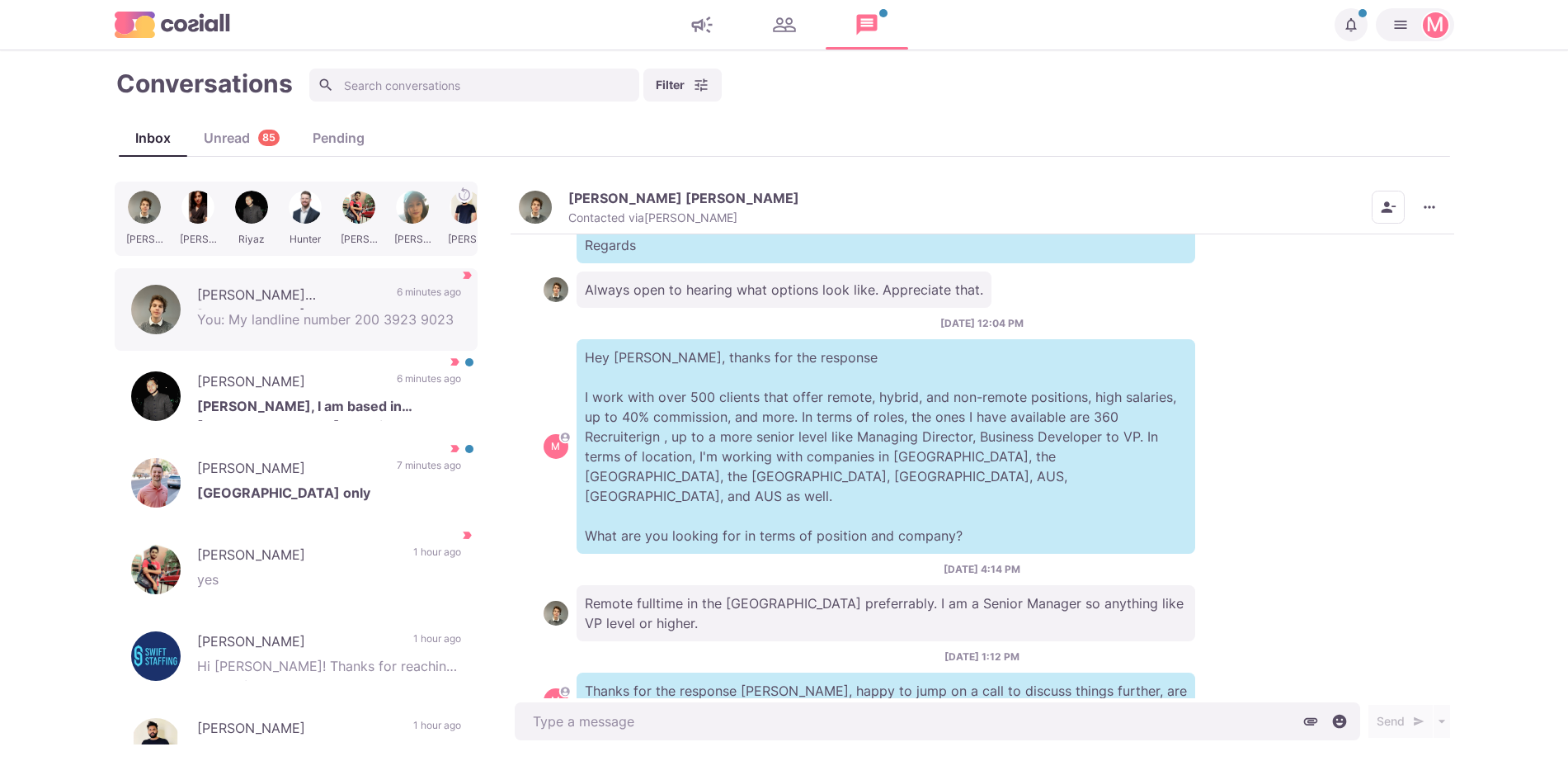
type textarea "x"
